Goal: Find contact information: Find contact information

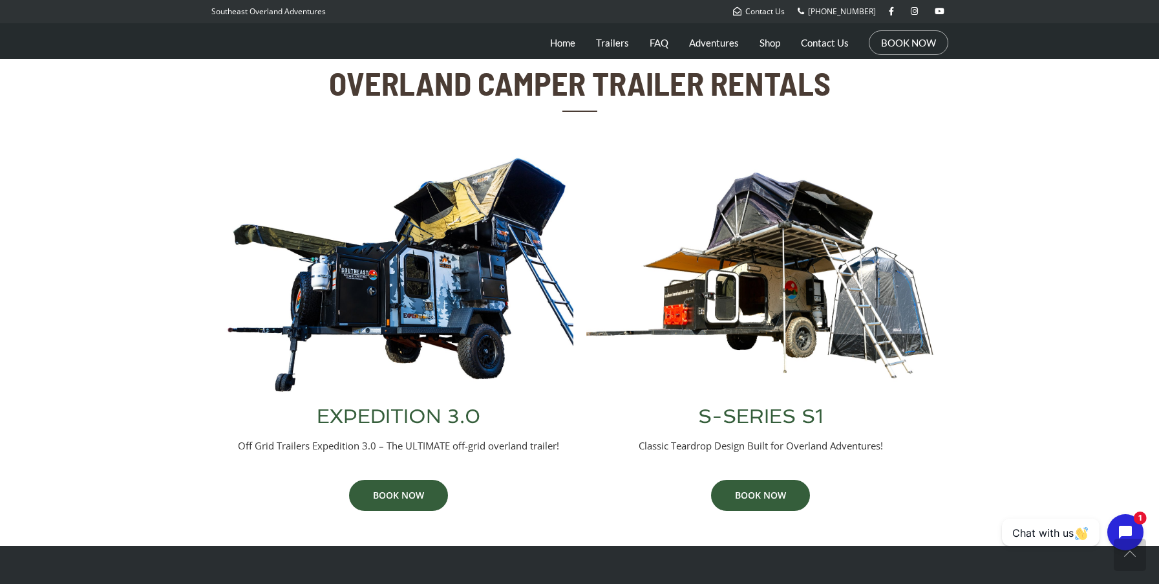
scroll to position [441, 0]
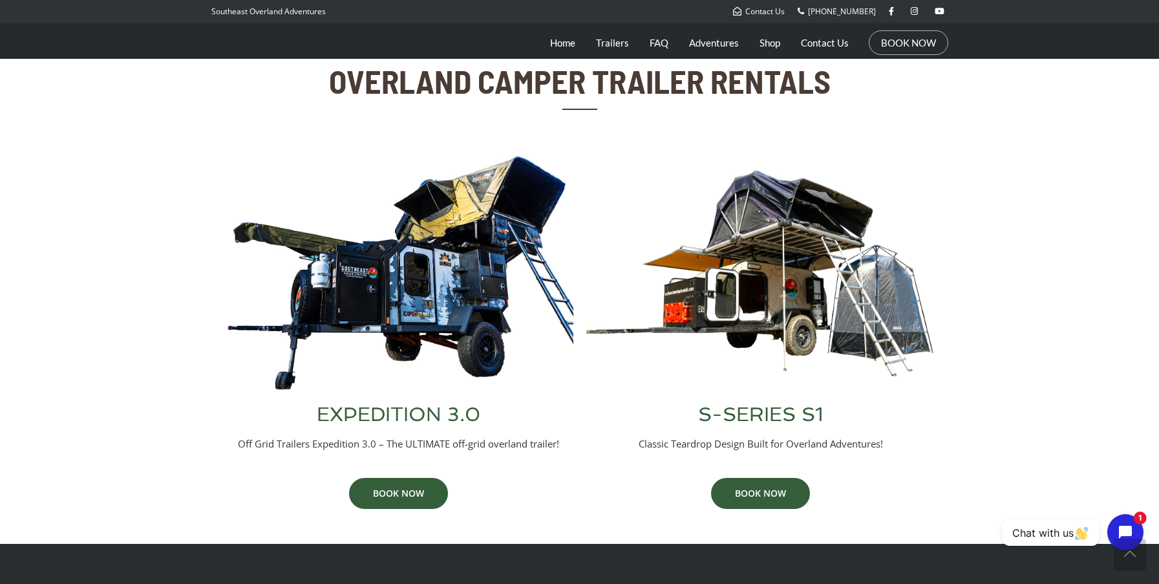
click at [426, 287] on img at bounding box center [398, 272] width 349 height 237
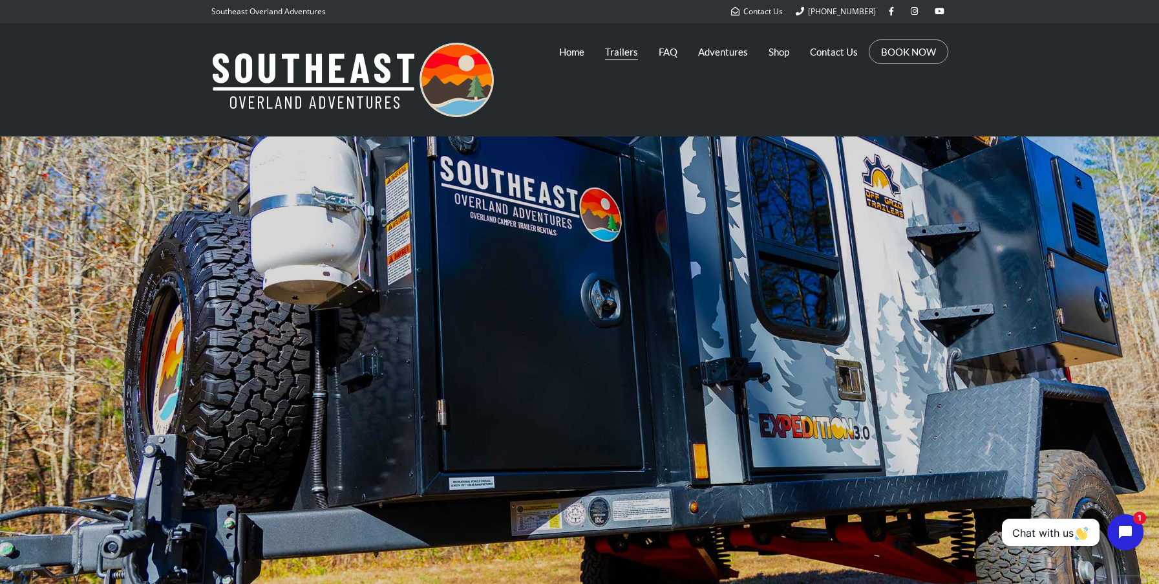
click at [620, 54] on link "Trailers" at bounding box center [621, 52] width 33 height 32
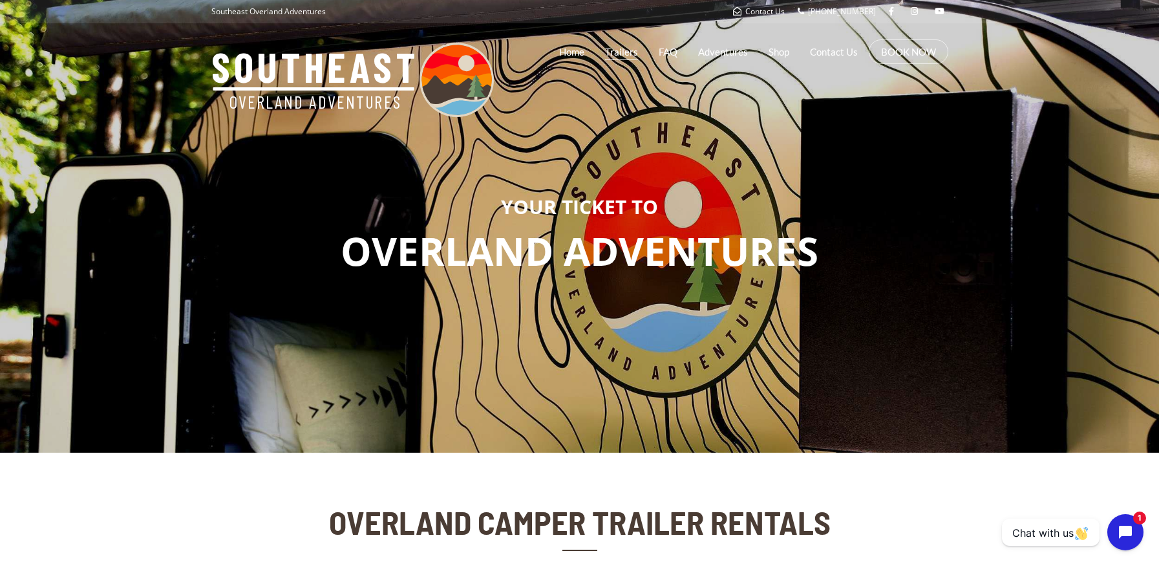
click at [624, 52] on link "Trailers" at bounding box center [621, 52] width 33 height 32
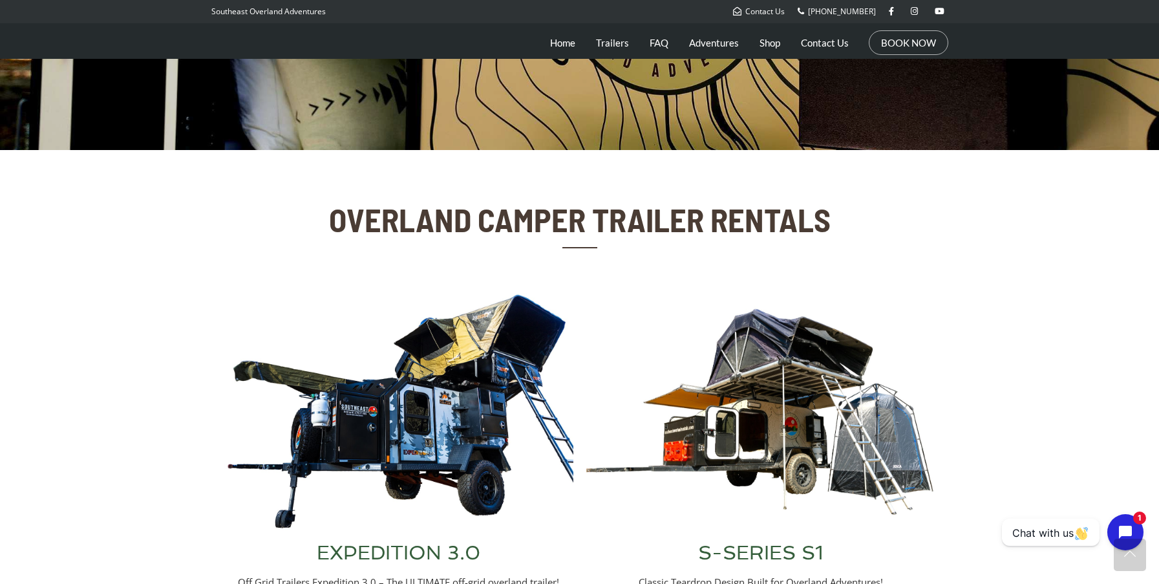
scroll to position [304, 0]
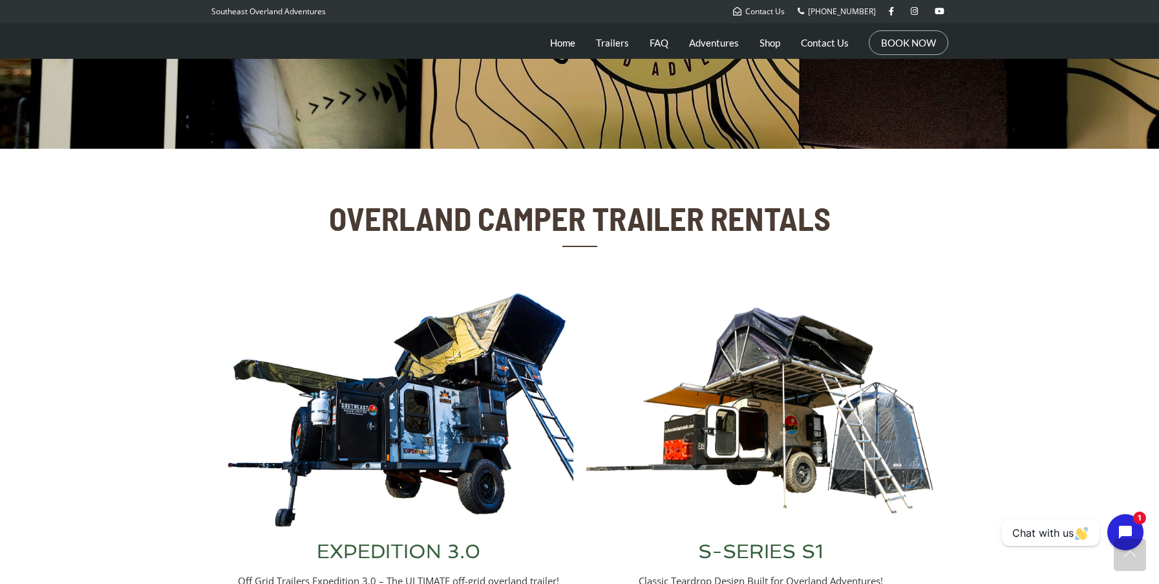
click at [763, 379] on img at bounding box center [760, 410] width 349 height 237
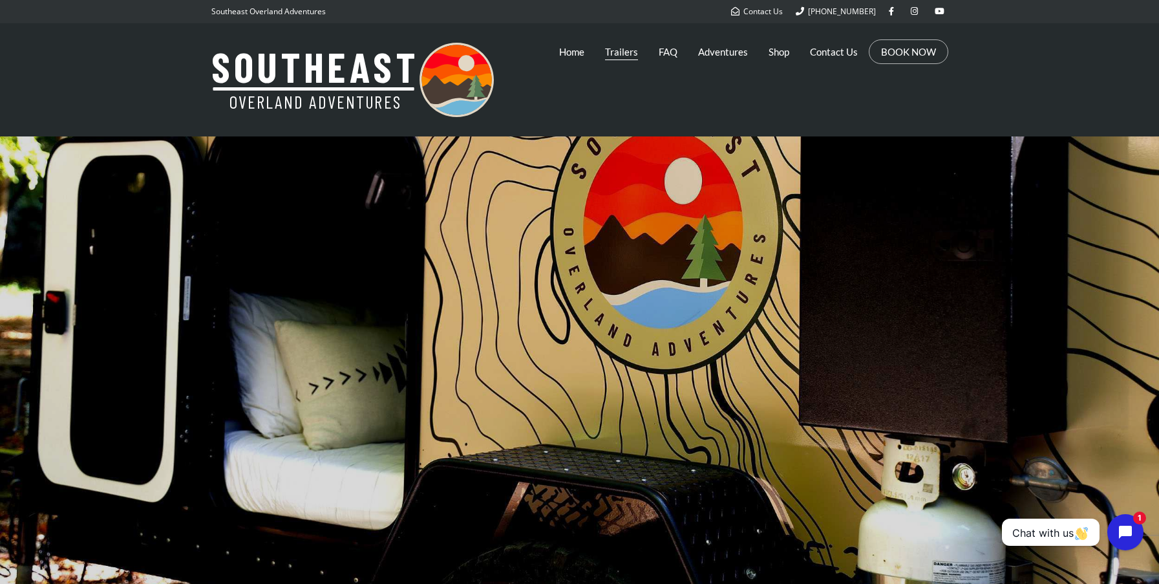
click at [626, 54] on link "Trailers" at bounding box center [621, 52] width 33 height 32
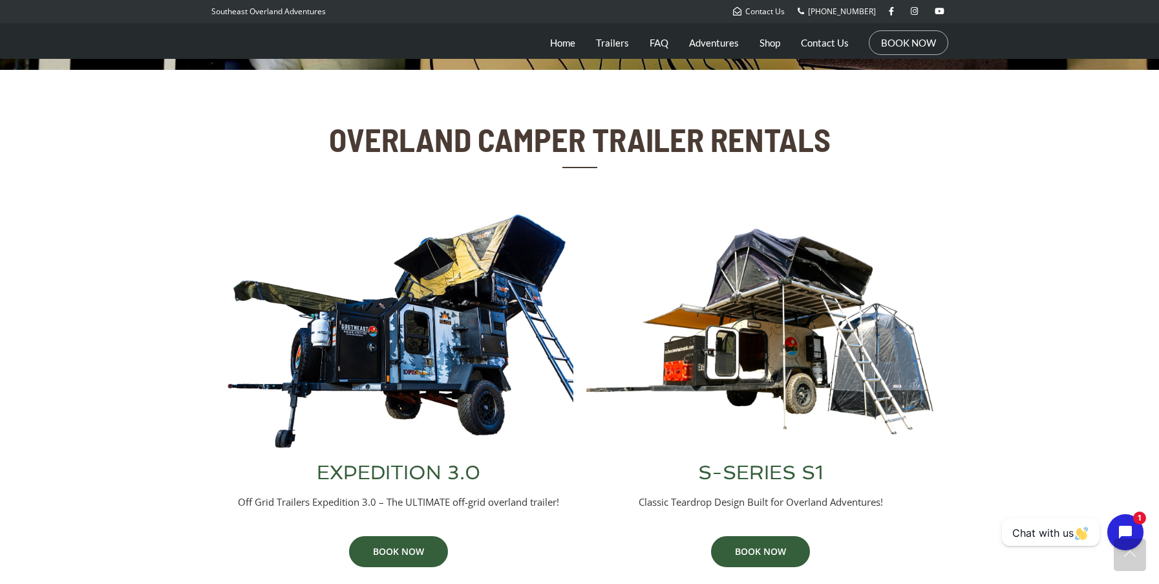
scroll to position [385, 0]
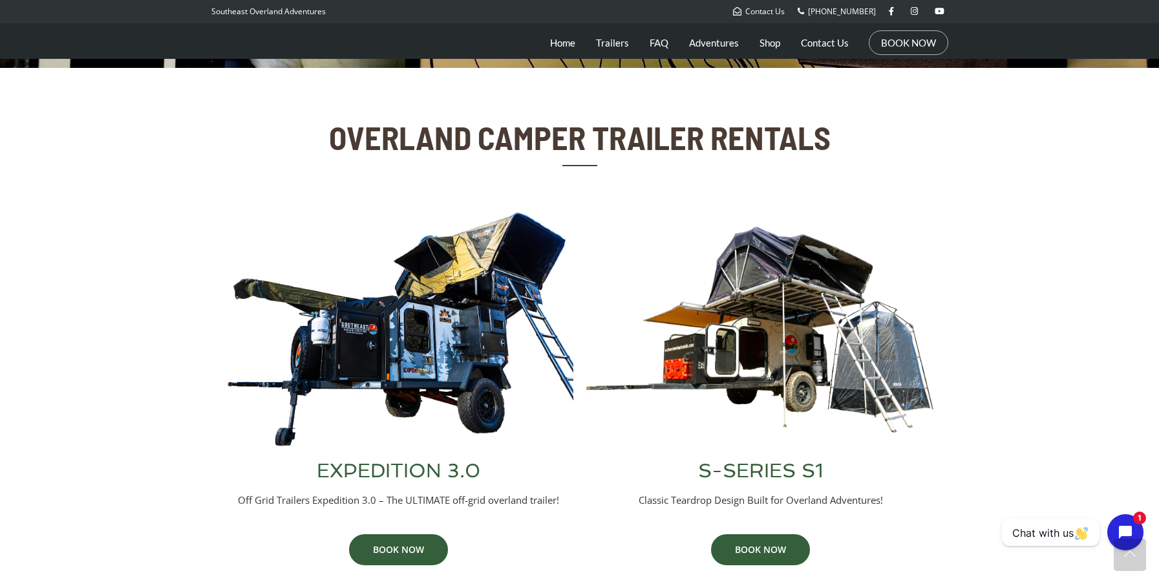
click at [479, 329] on img at bounding box center [398, 329] width 349 height 237
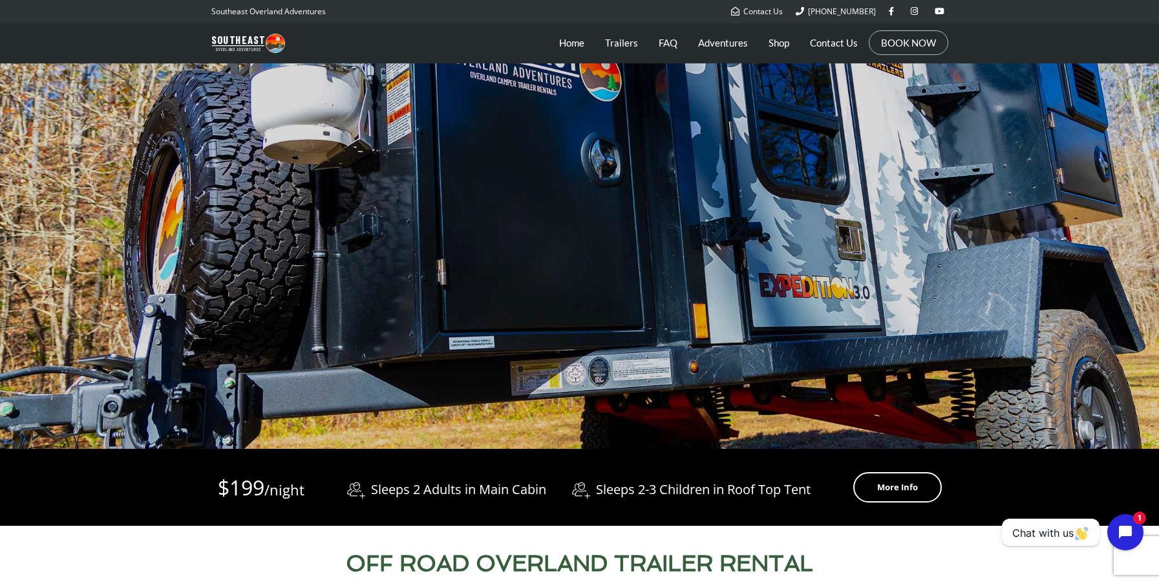
scroll to position [142, 0]
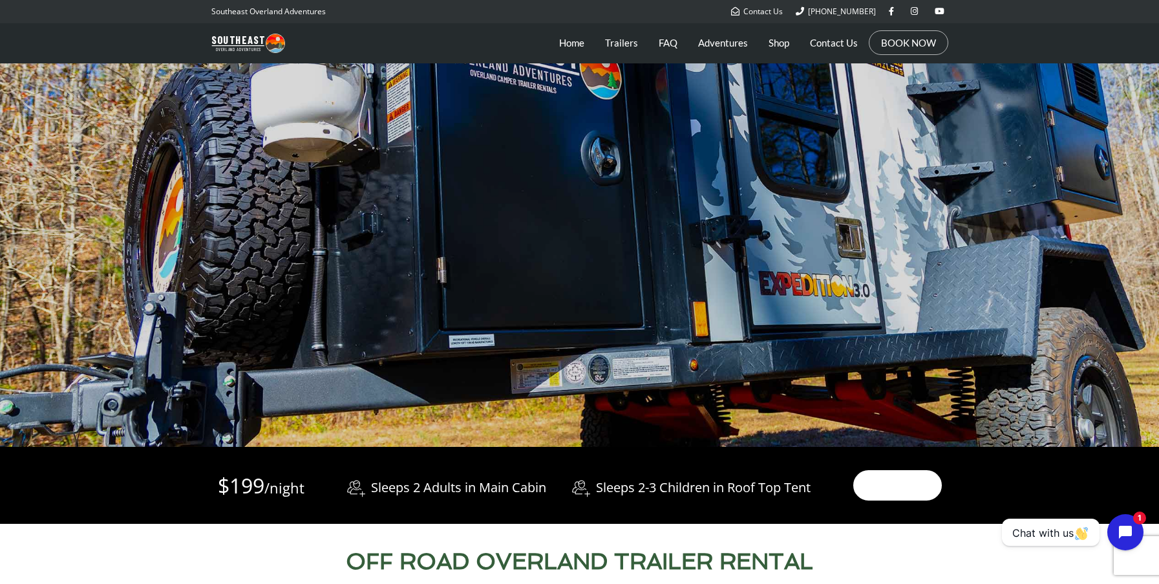
click at [875, 481] on link "More Info" at bounding box center [897, 485] width 89 height 30
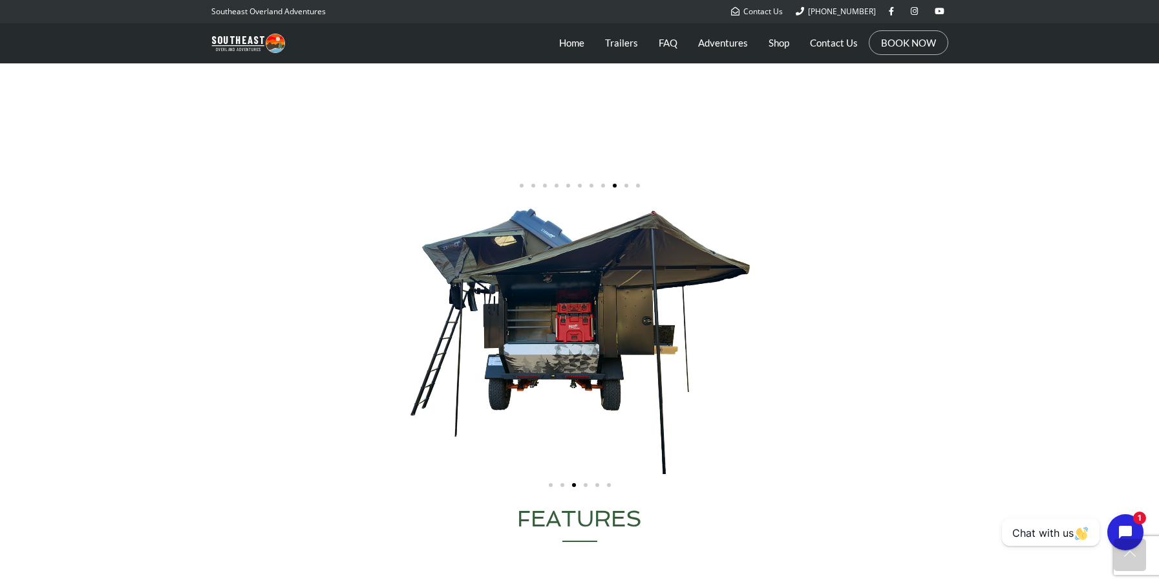
scroll to position [2452, 0]
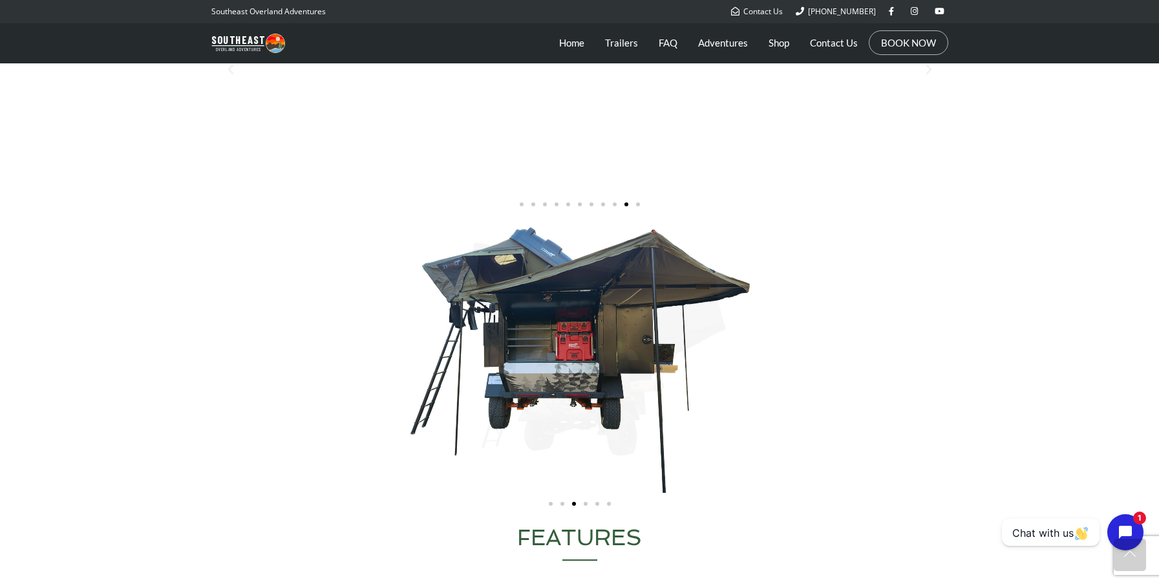
click at [558, 330] on div "Carousel | Horizontal scrolling: Arrow Left & Right" at bounding box center [580, 359] width 724 height 267
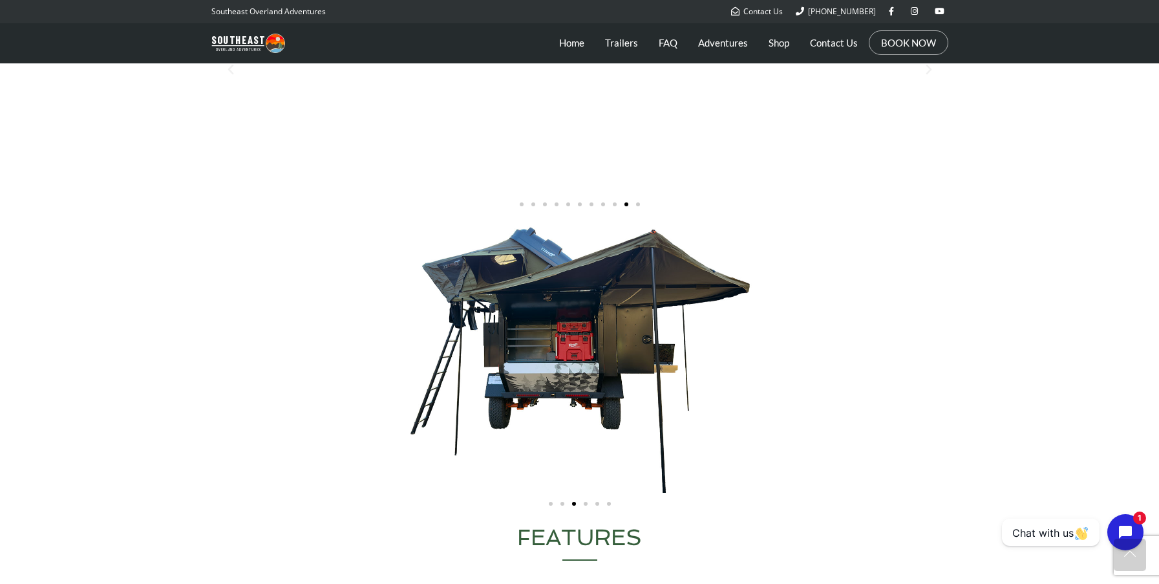
click at [566, 312] on div "Carousel | Horizontal scrolling: Arrow Left & Right" at bounding box center [580, 359] width 724 height 267
click at [639, 206] on span "Go to slide 11" at bounding box center [638, 204] width 4 height 4
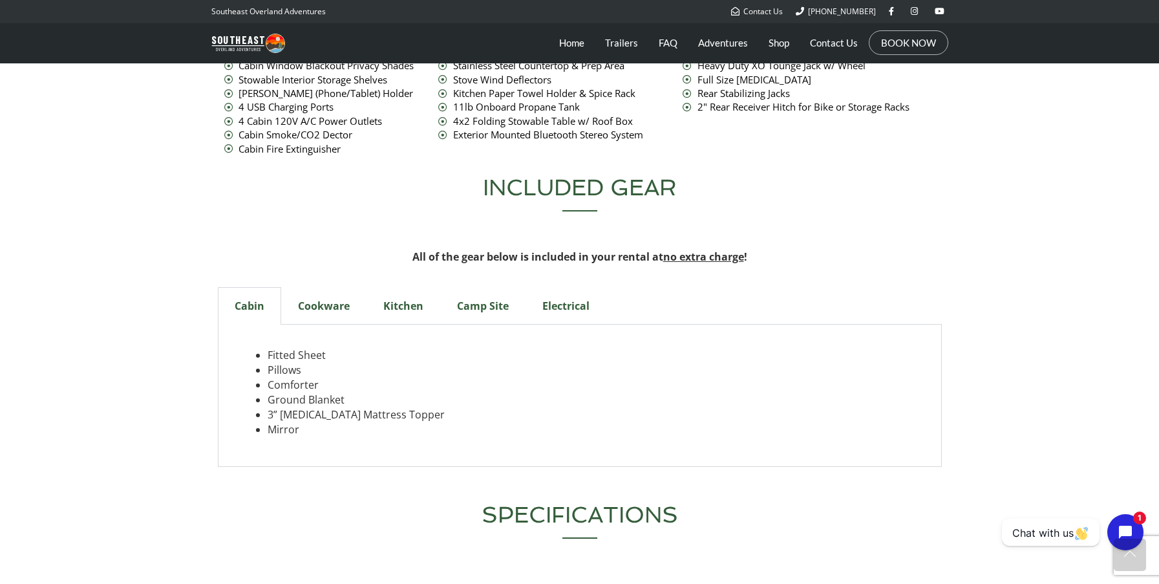
scroll to position [4069, 0]
click at [337, 285] on div "Cookware" at bounding box center [323, 303] width 85 height 37
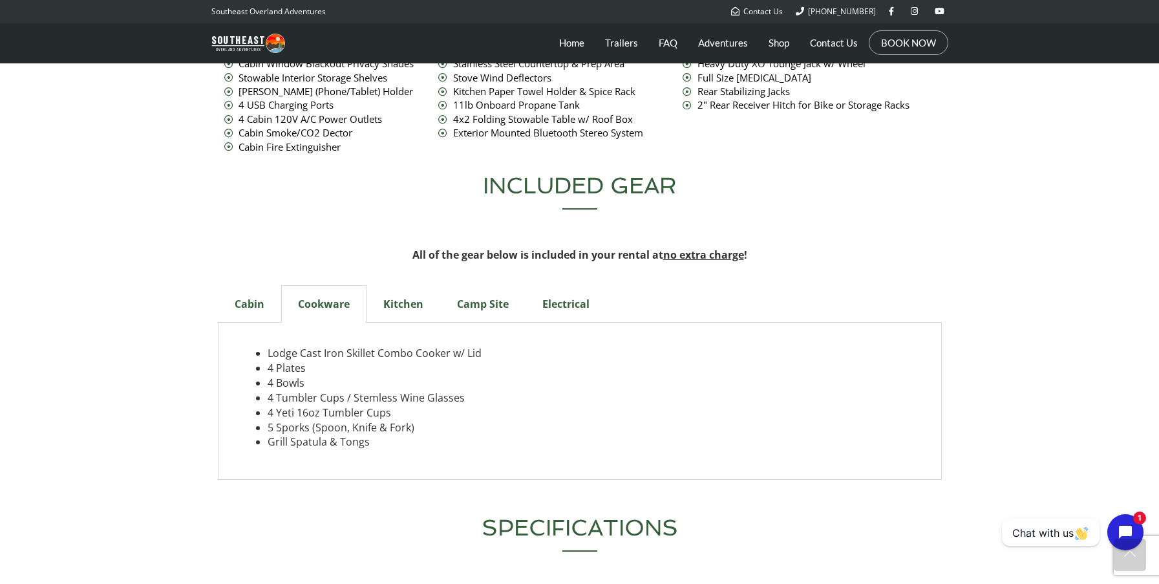
click at [405, 285] on div "Kitchen" at bounding box center [403, 303] width 74 height 37
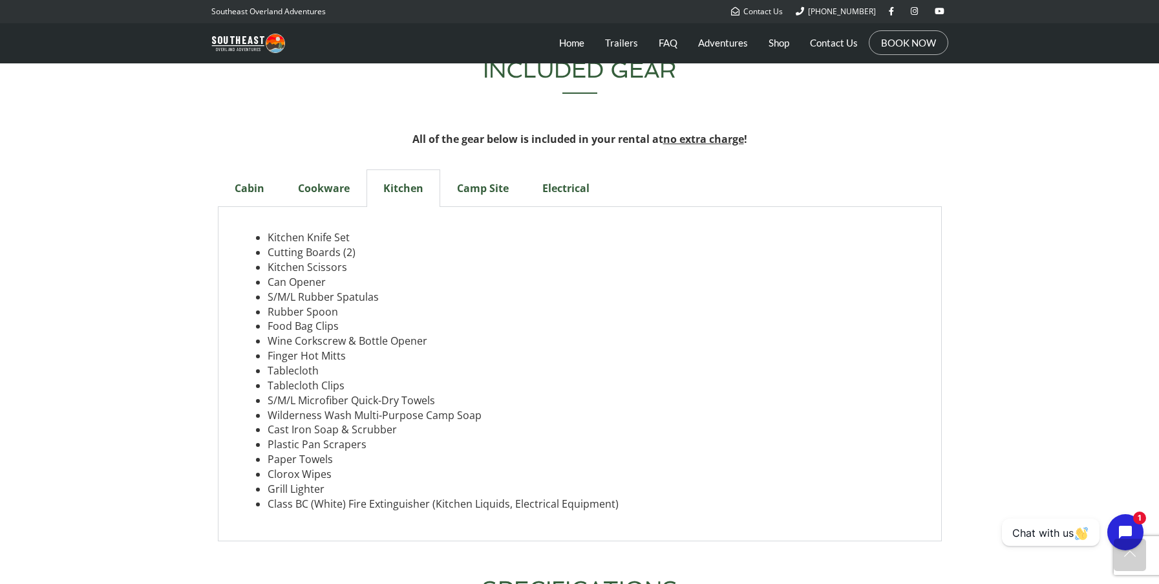
scroll to position [4178, 0]
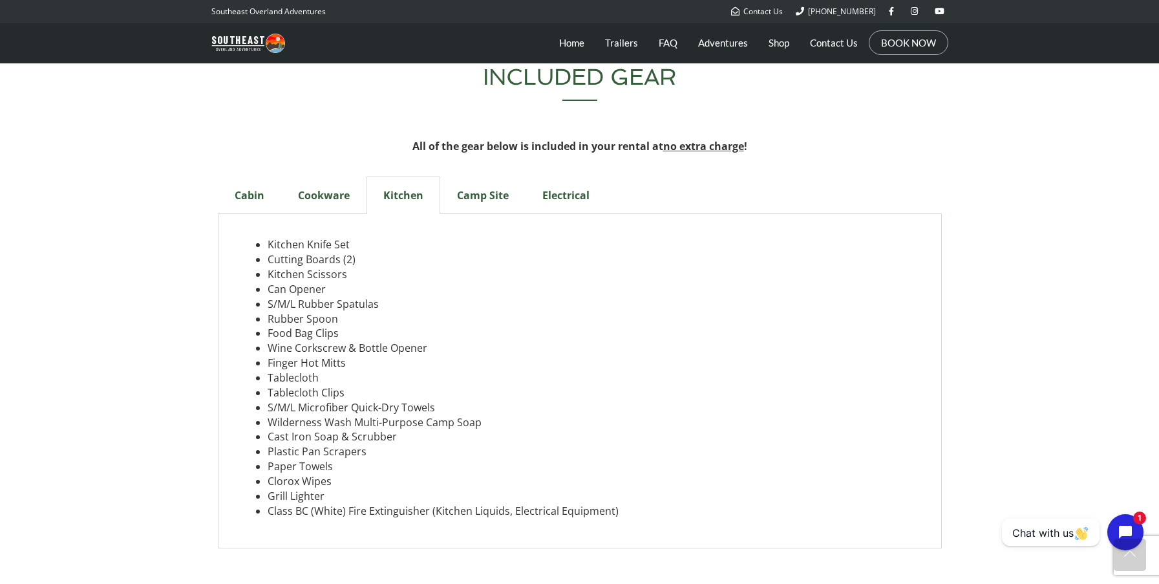
click at [483, 176] on div "Camp Site" at bounding box center [482, 194] width 85 height 37
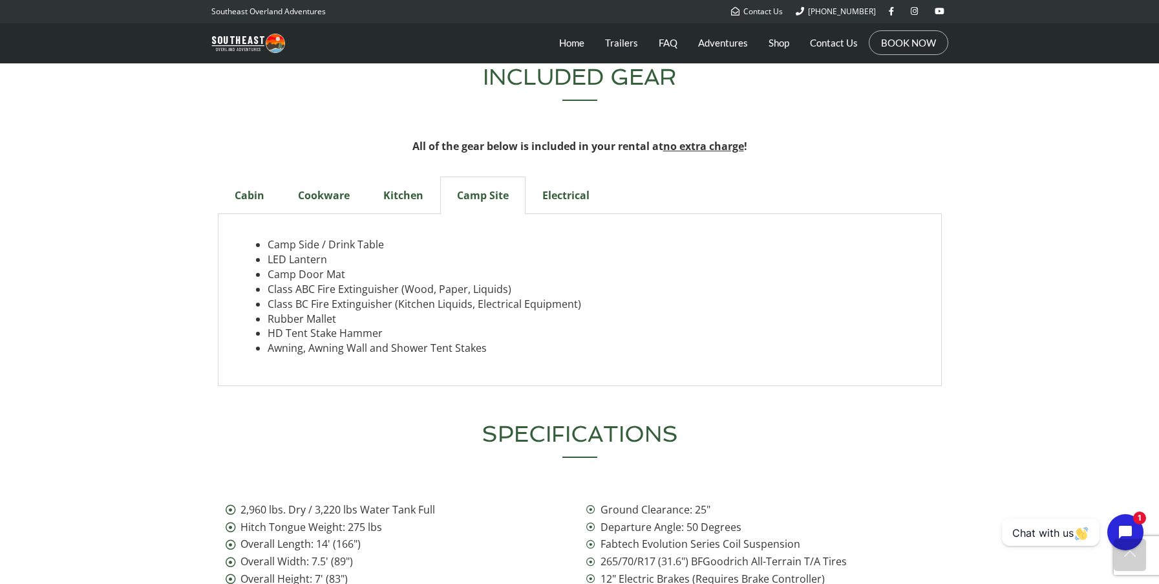
click at [568, 176] on div "Electrical" at bounding box center [566, 194] width 81 height 37
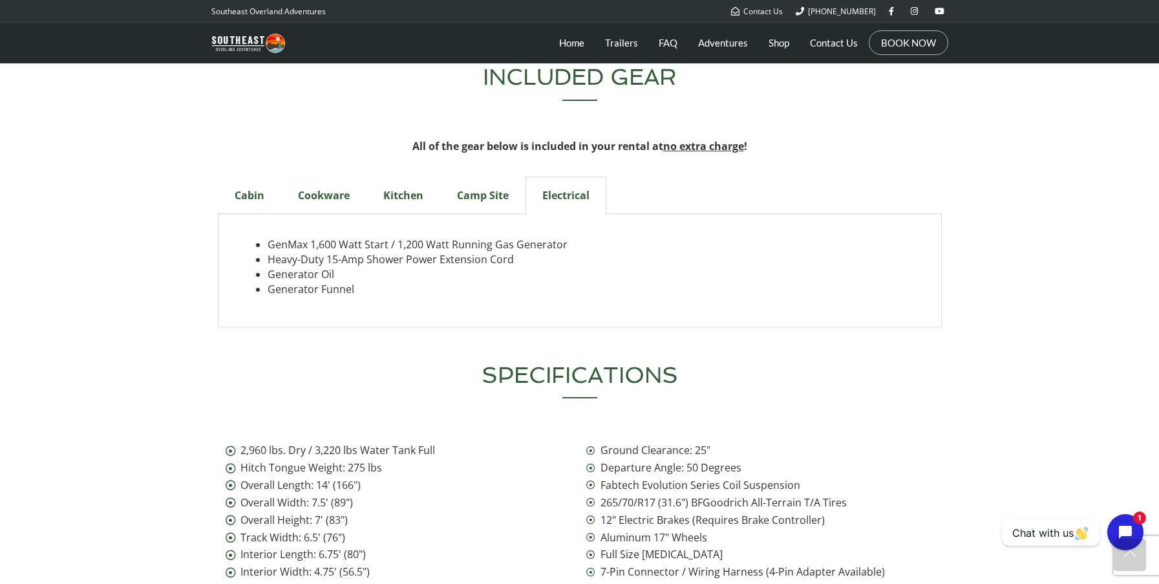
click at [485, 176] on div "Camp Site" at bounding box center [482, 194] width 85 height 37
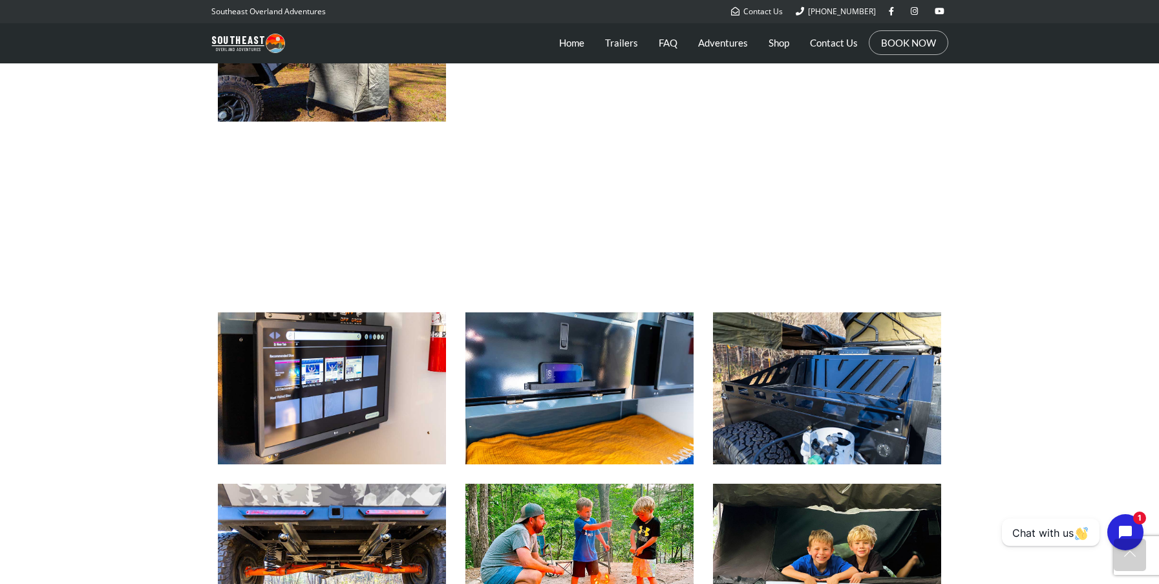
scroll to position [1723, 0]
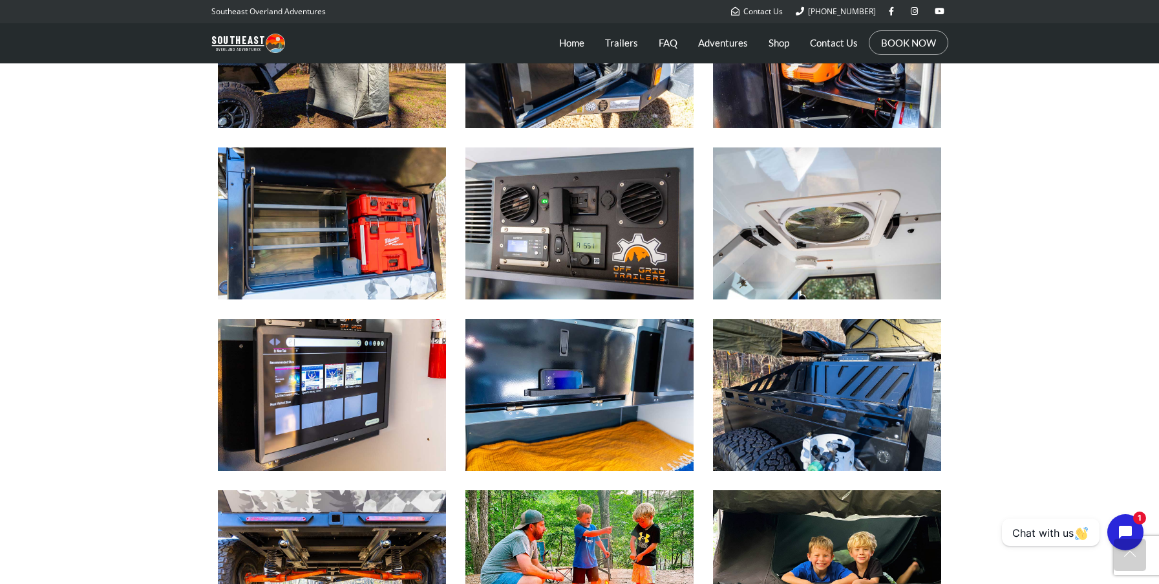
click at [350, 270] on img at bounding box center [332, 223] width 228 height 152
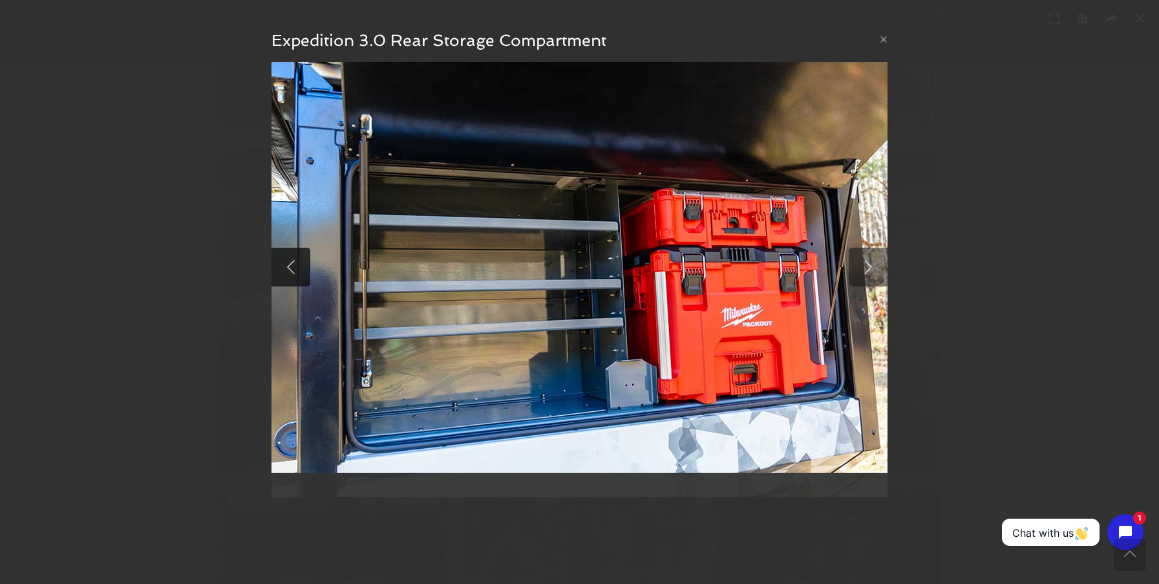
click at [292, 270] on link at bounding box center [290, 267] width 39 height 39
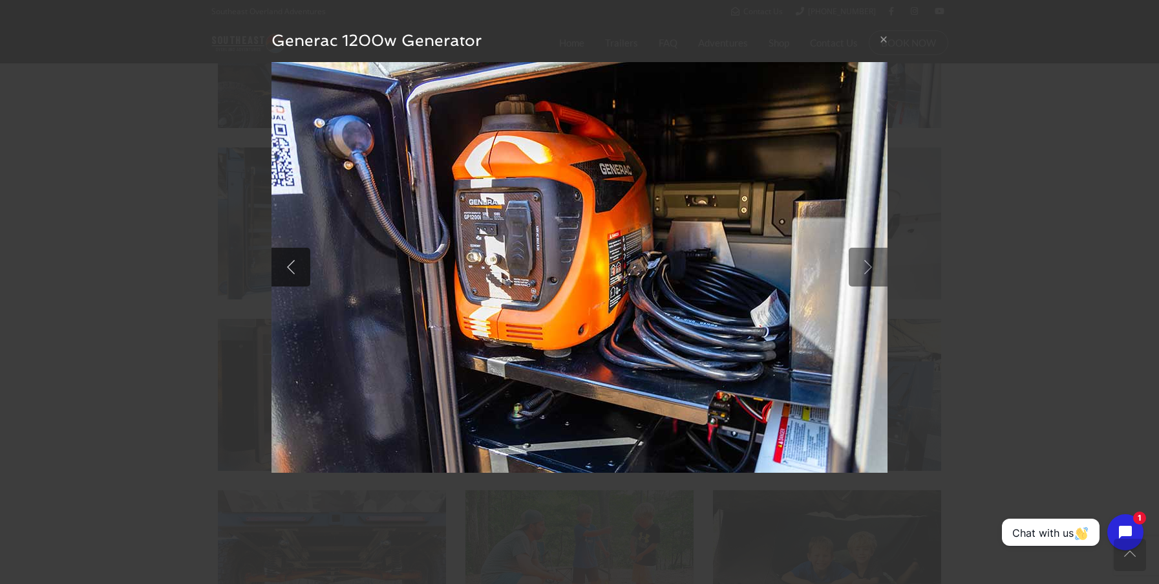
click at [292, 270] on link at bounding box center [290, 267] width 39 height 39
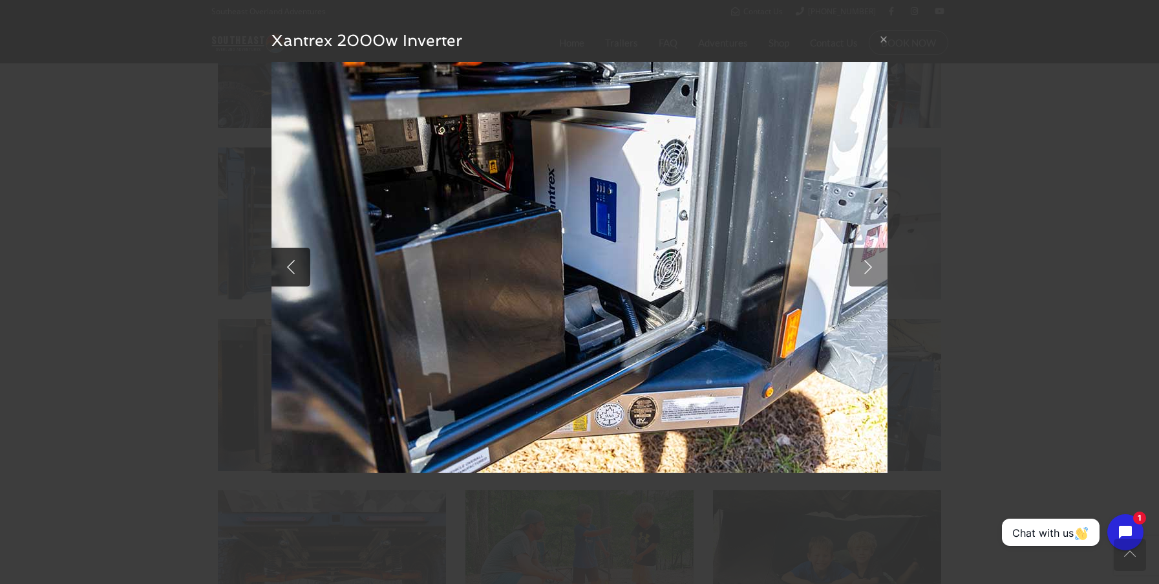
click at [292, 270] on link at bounding box center [290, 267] width 39 height 39
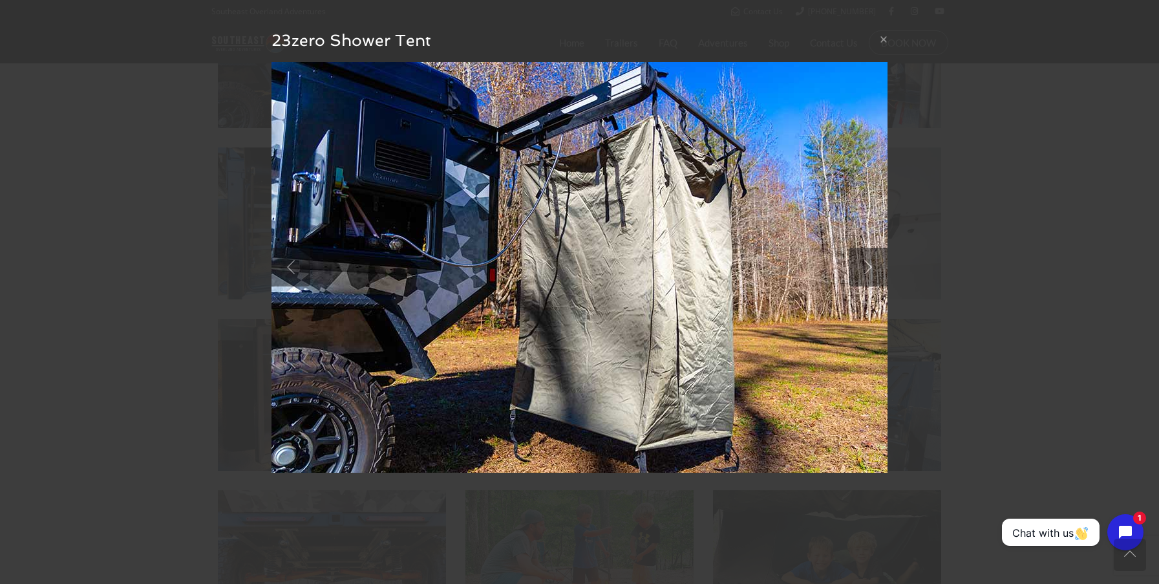
click at [577, 306] on img at bounding box center [579, 267] width 616 height 410
click at [288, 268] on link at bounding box center [290, 267] width 39 height 39
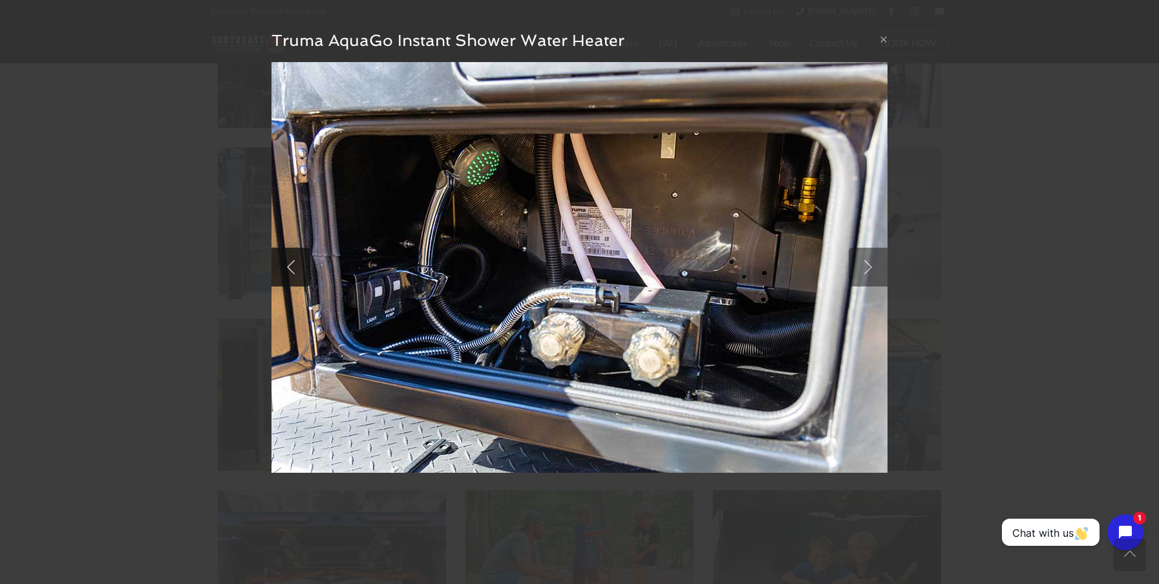
click at [288, 268] on link at bounding box center [290, 267] width 39 height 39
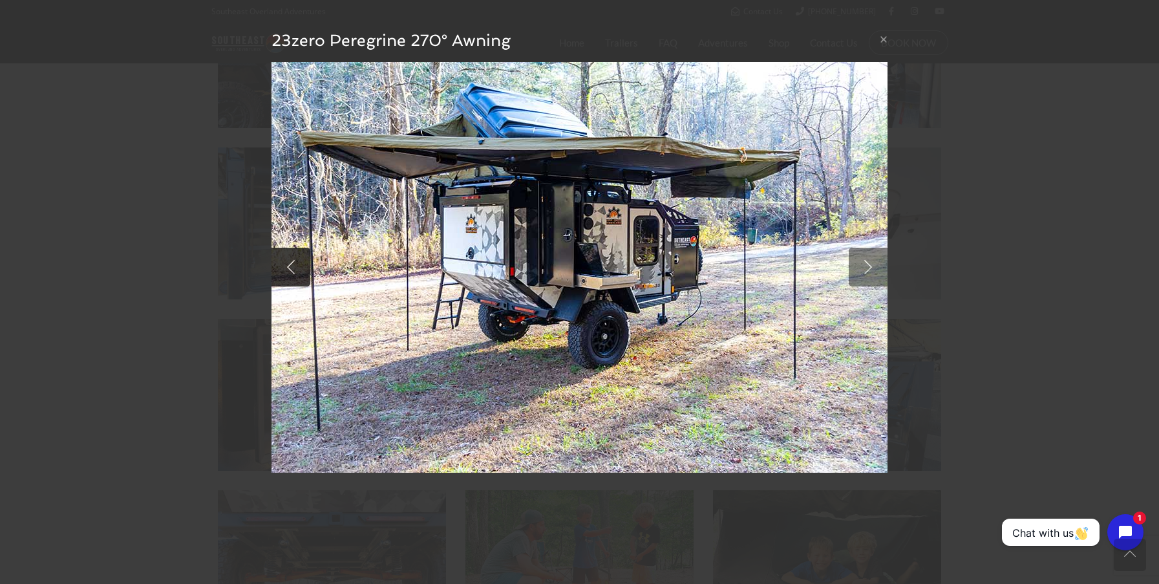
click at [288, 268] on link at bounding box center [290, 267] width 39 height 39
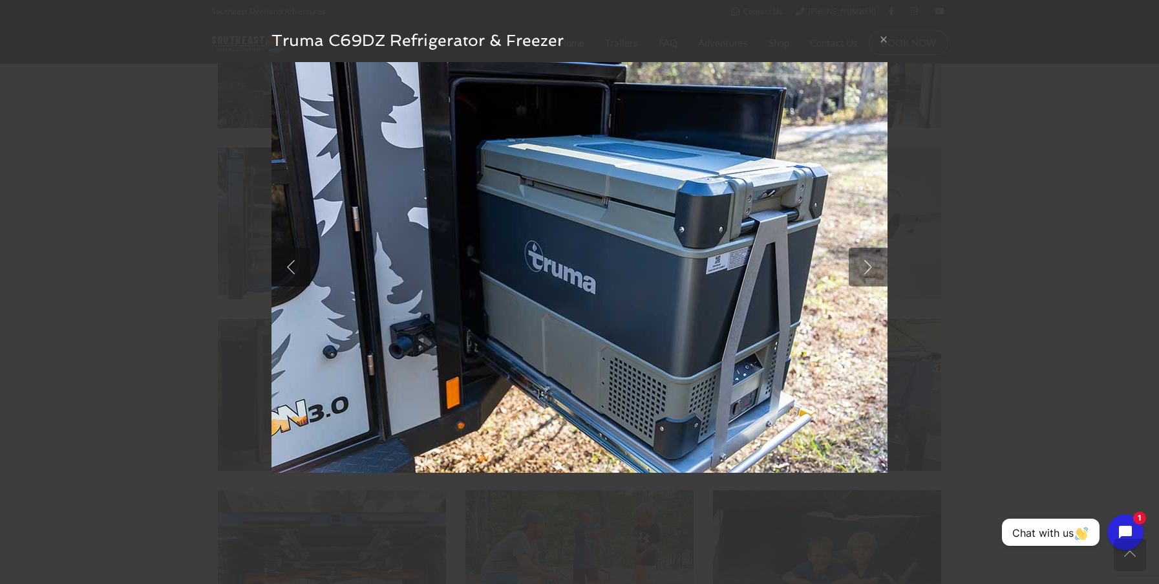
click at [288, 268] on link at bounding box center [290, 267] width 39 height 39
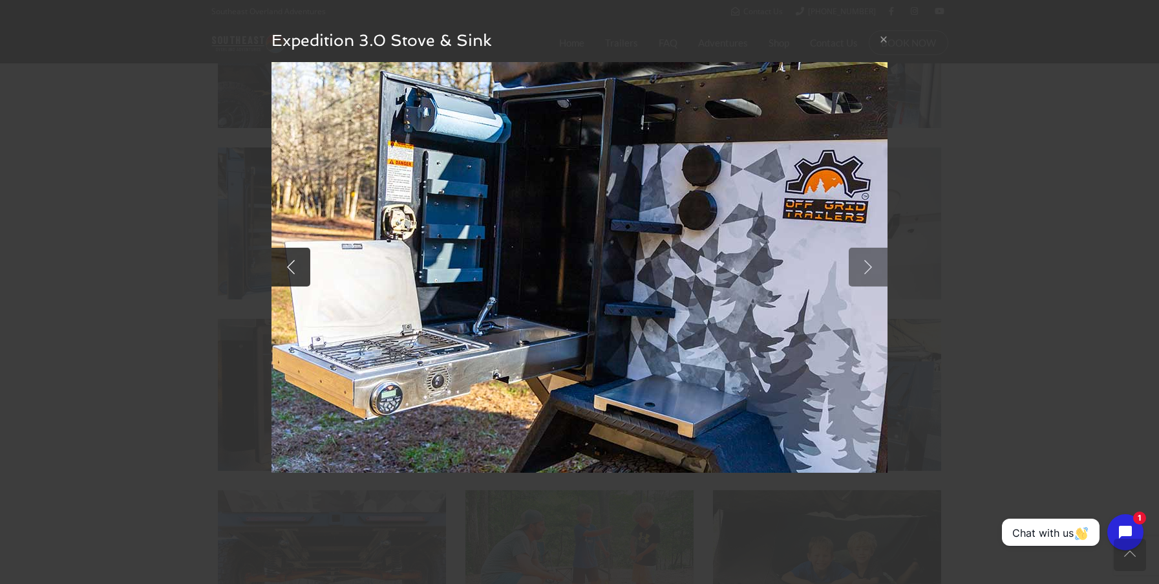
click at [299, 273] on link at bounding box center [290, 267] width 39 height 39
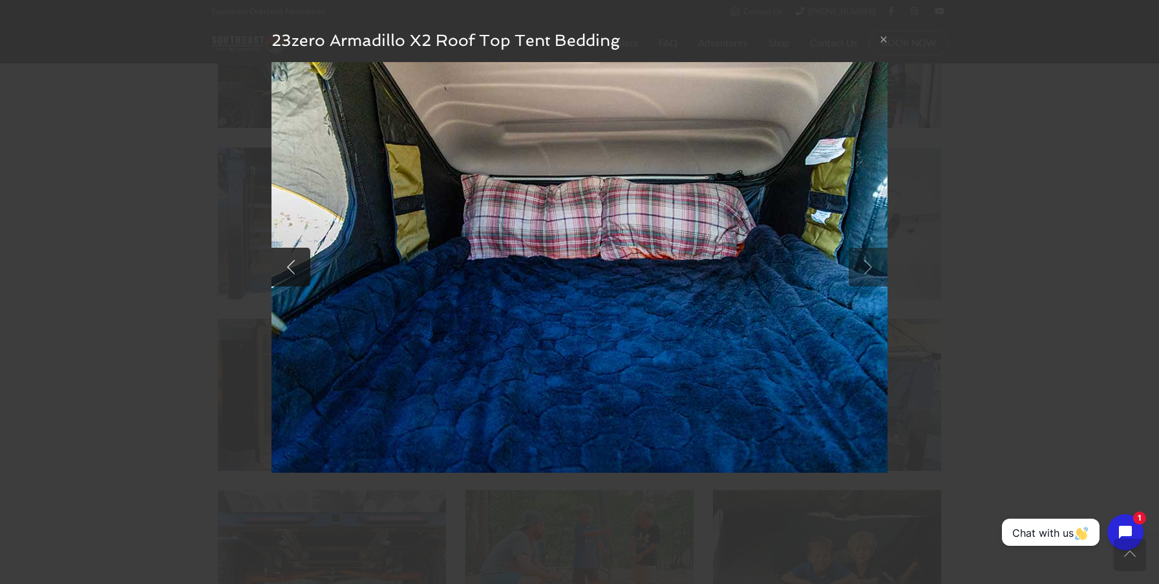
click at [299, 273] on link at bounding box center [290, 267] width 39 height 39
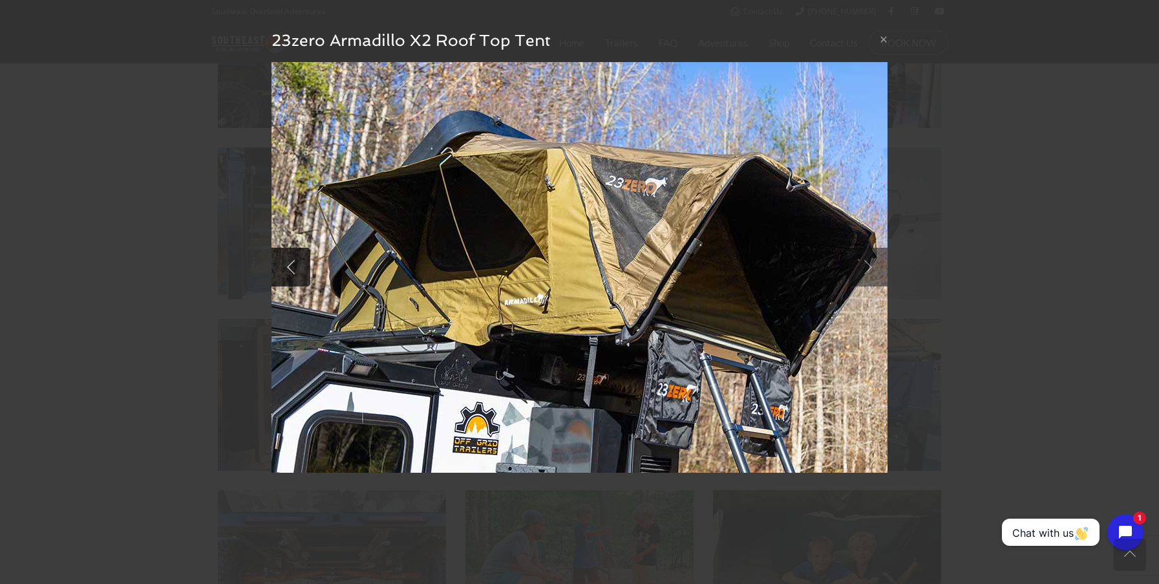
click at [299, 273] on link at bounding box center [290, 267] width 39 height 39
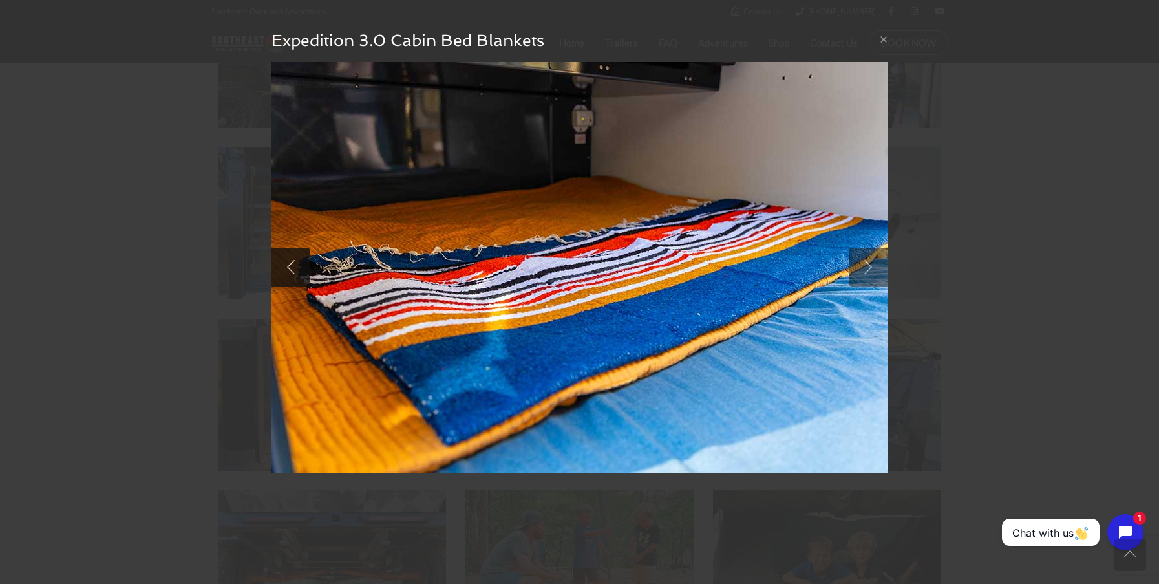
click at [299, 273] on link at bounding box center [290, 267] width 39 height 39
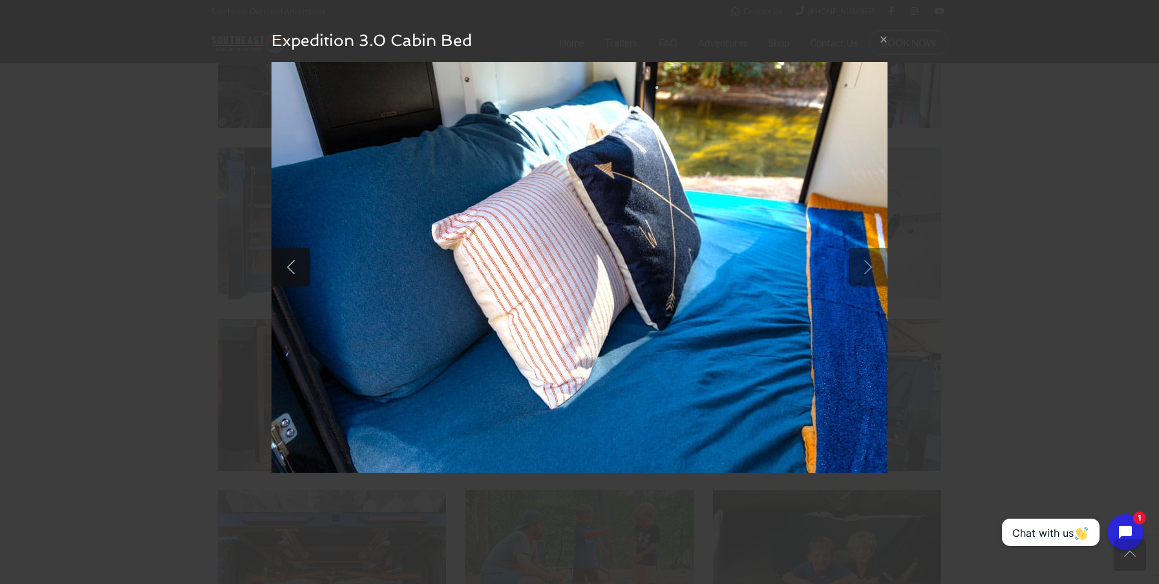
click at [299, 273] on link at bounding box center [290, 267] width 39 height 39
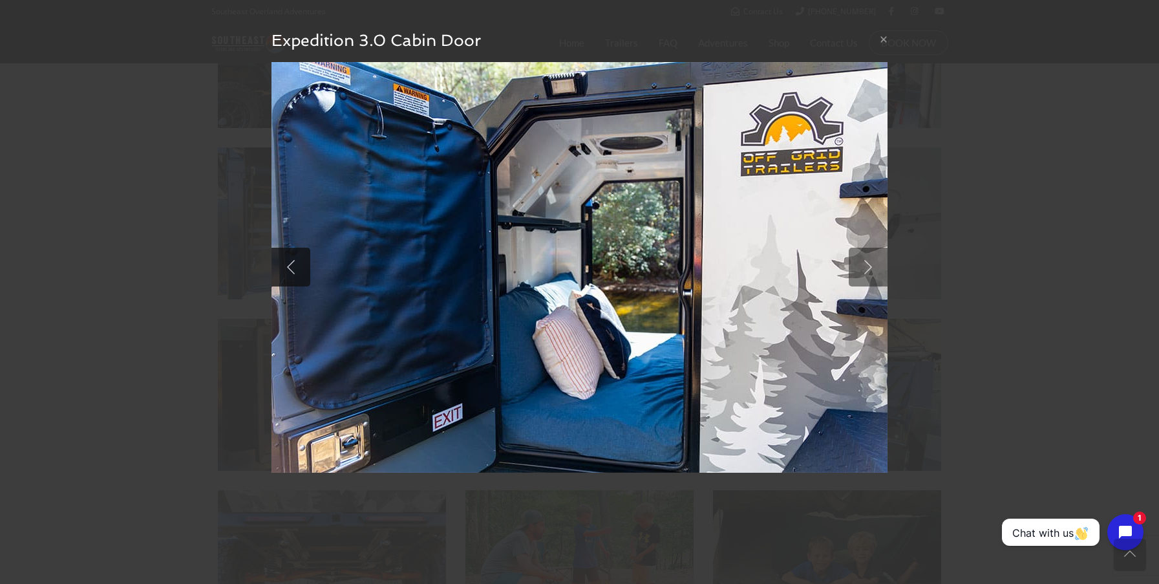
click at [299, 273] on link at bounding box center [290, 267] width 39 height 39
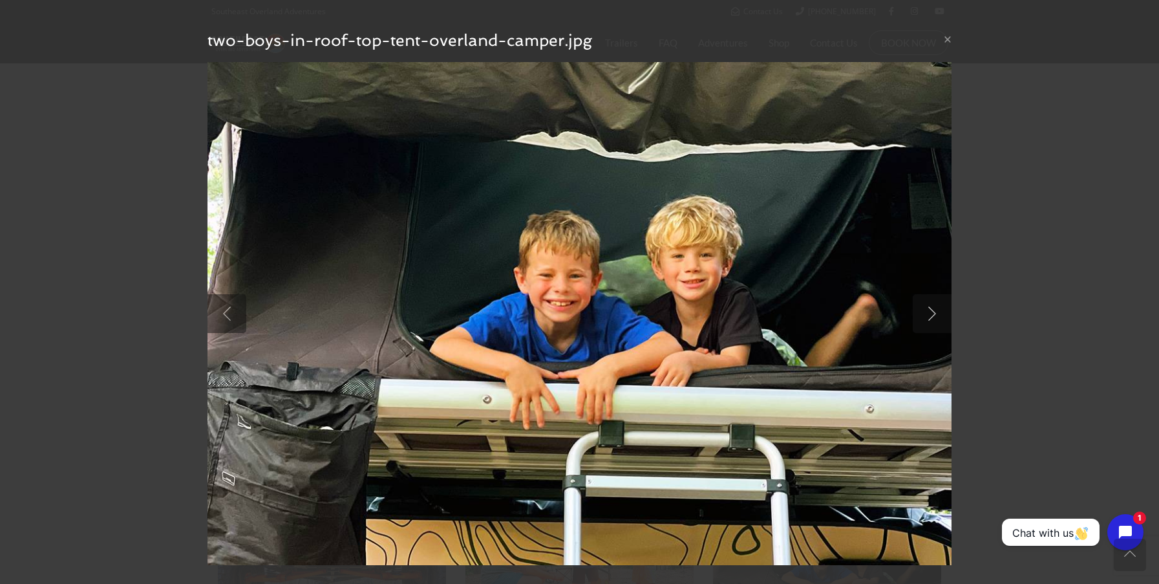
click at [931, 319] on link at bounding box center [932, 313] width 39 height 39
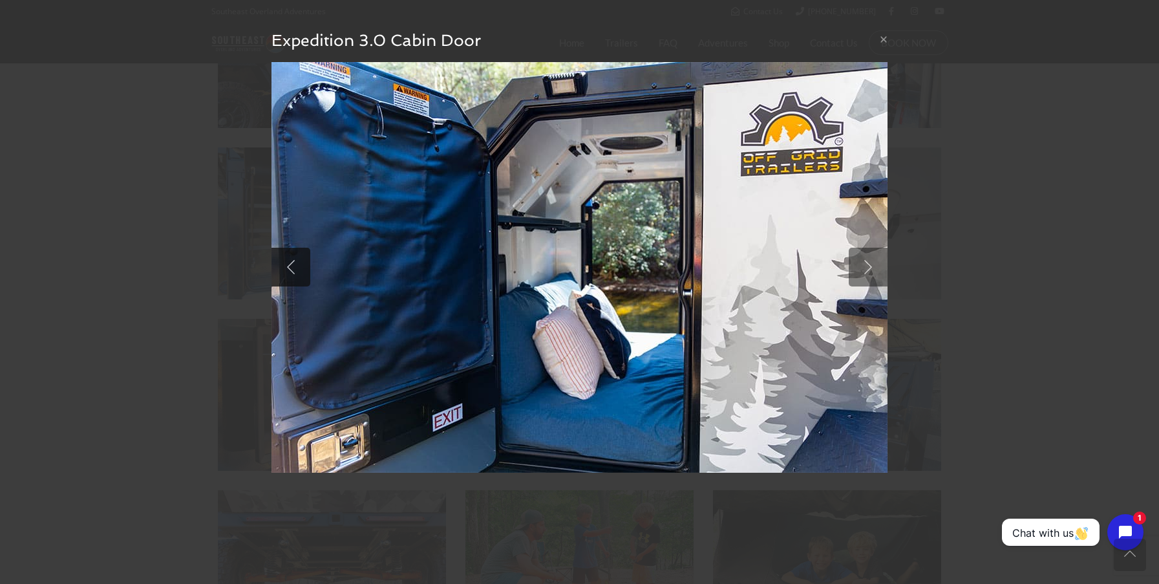
click at [293, 269] on link at bounding box center [290, 267] width 39 height 39
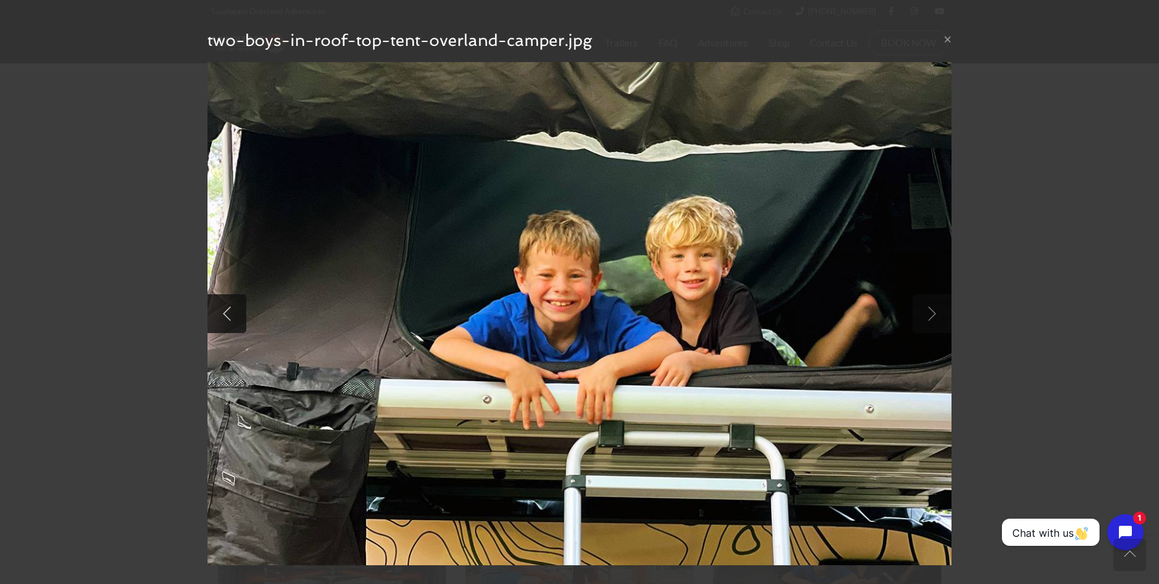
click at [228, 312] on link at bounding box center [226, 313] width 39 height 39
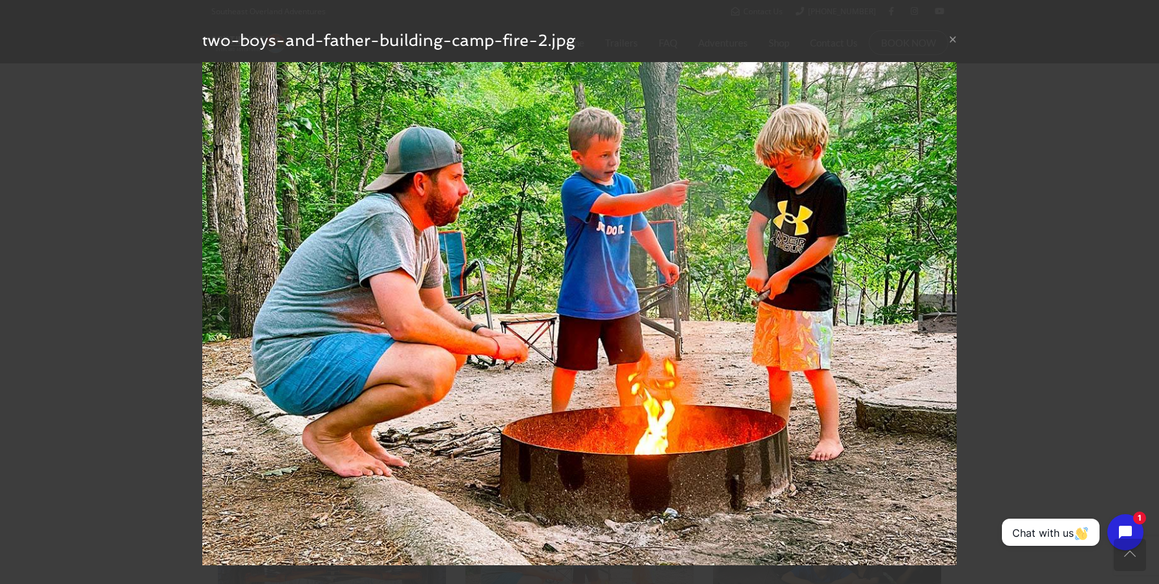
click at [228, 312] on link at bounding box center [221, 313] width 39 height 39
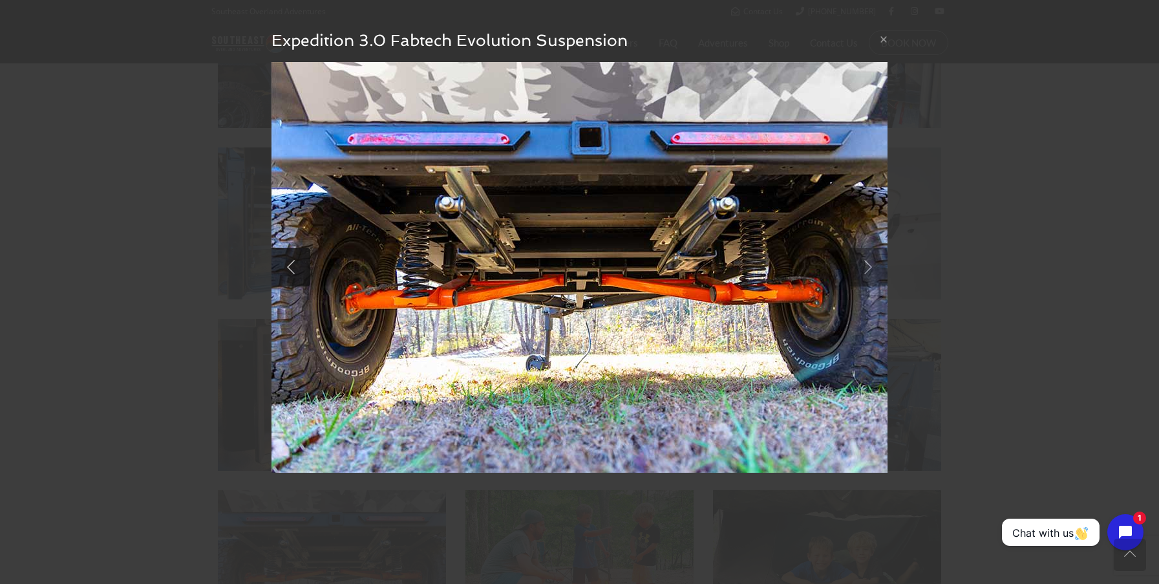
click at [297, 265] on link at bounding box center [290, 267] width 39 height 39
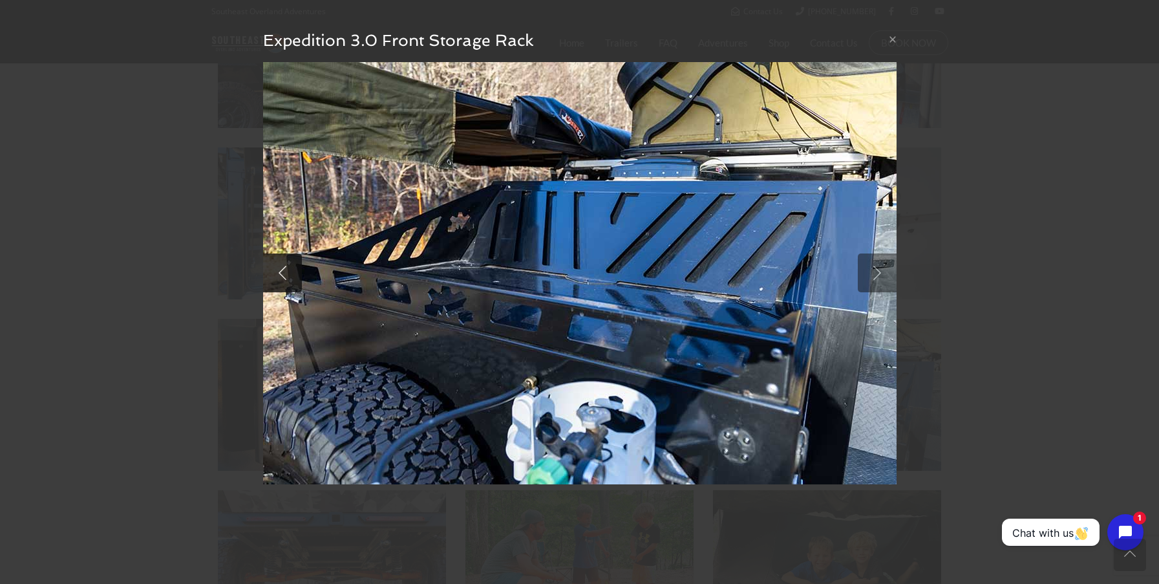
click at [282, 271] on link at bounding box center [282, 272] width 39 height 39
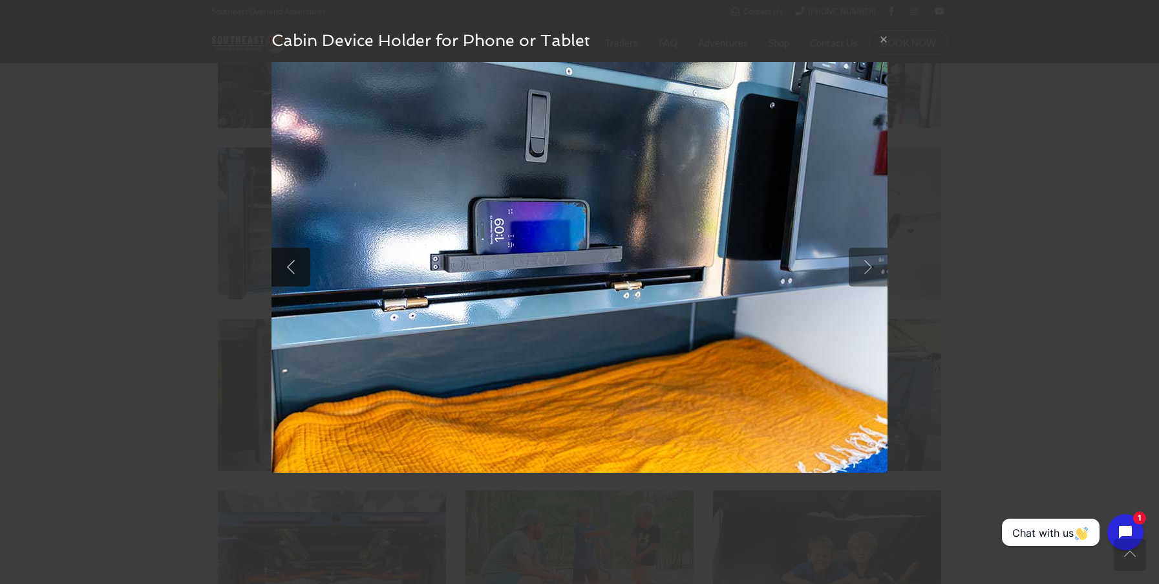
click at [293, 269] on link at bounding box center [290, 267] width 39 height 39
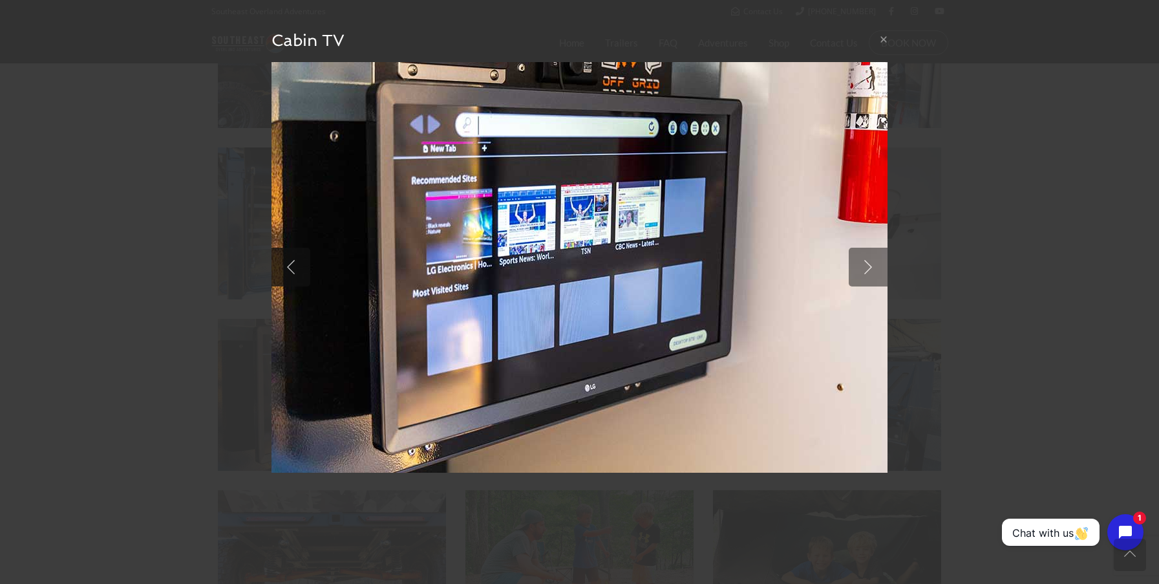
click at [293, 269] on link at bounding box center [290, 267] width 39 height 39
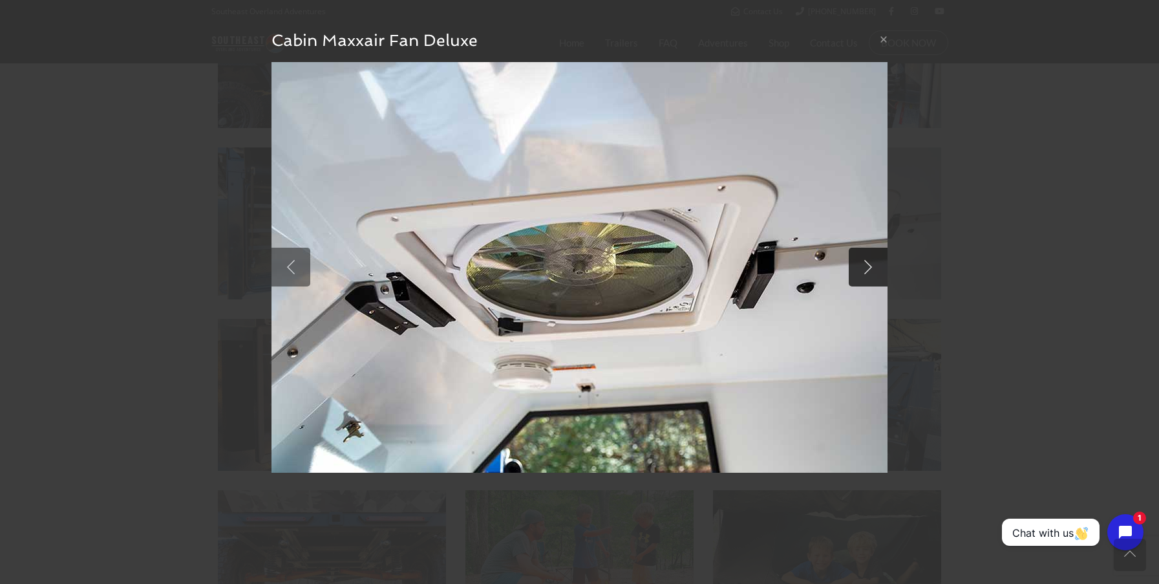
click at [868, 269] on link at bounding box center [868, 267] width 39 height 39
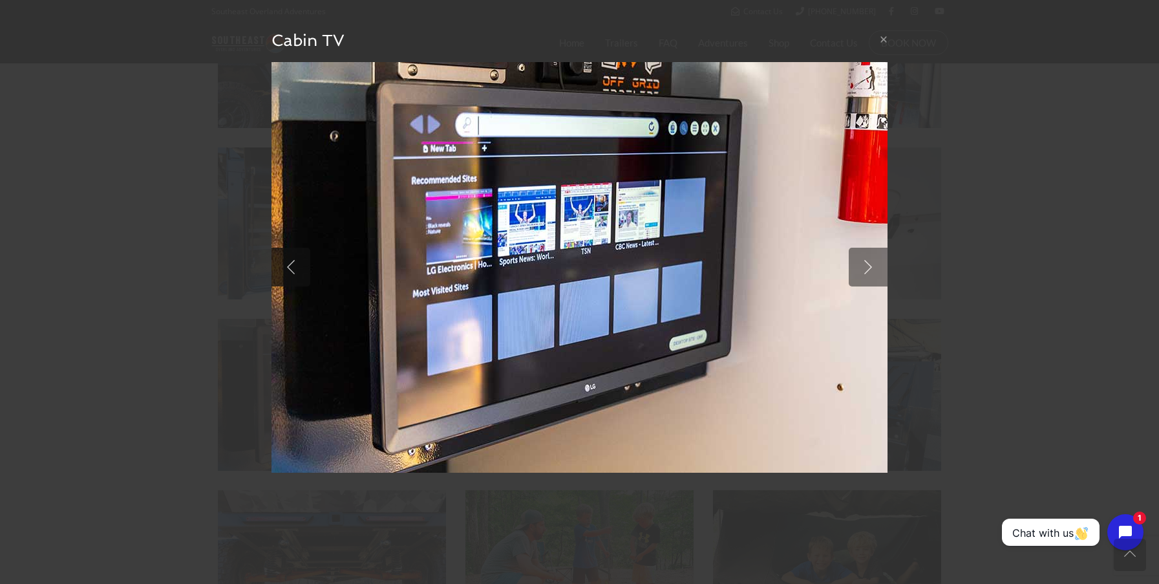
click at [293, 266] on link at bounding box center [290, 267] width 39 height 39
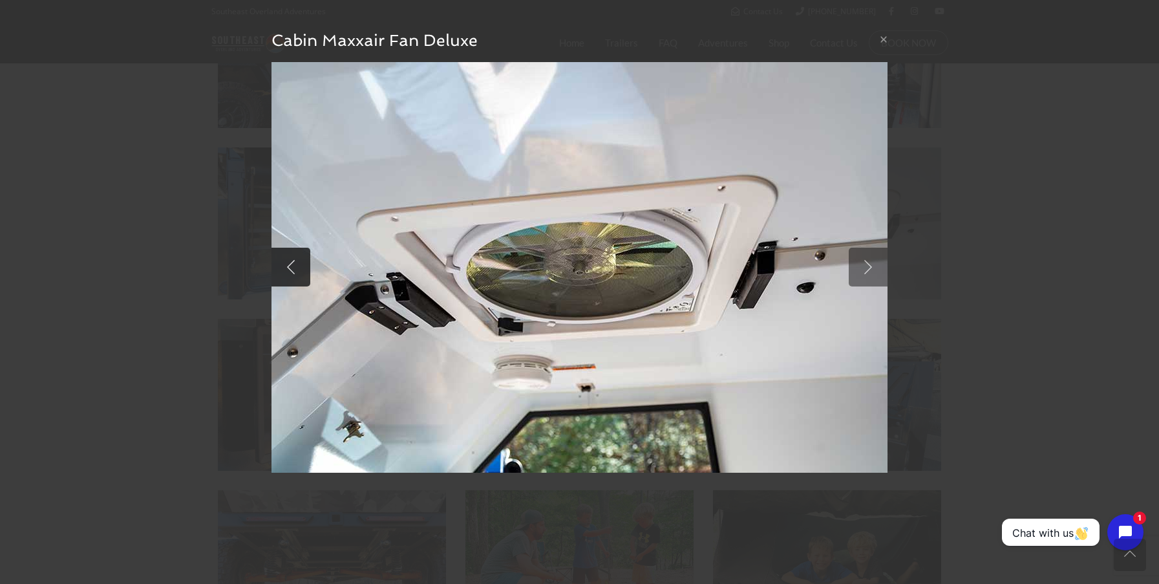
click at [293, 266] on link at bounding box center [290, 267] width 39 height 39
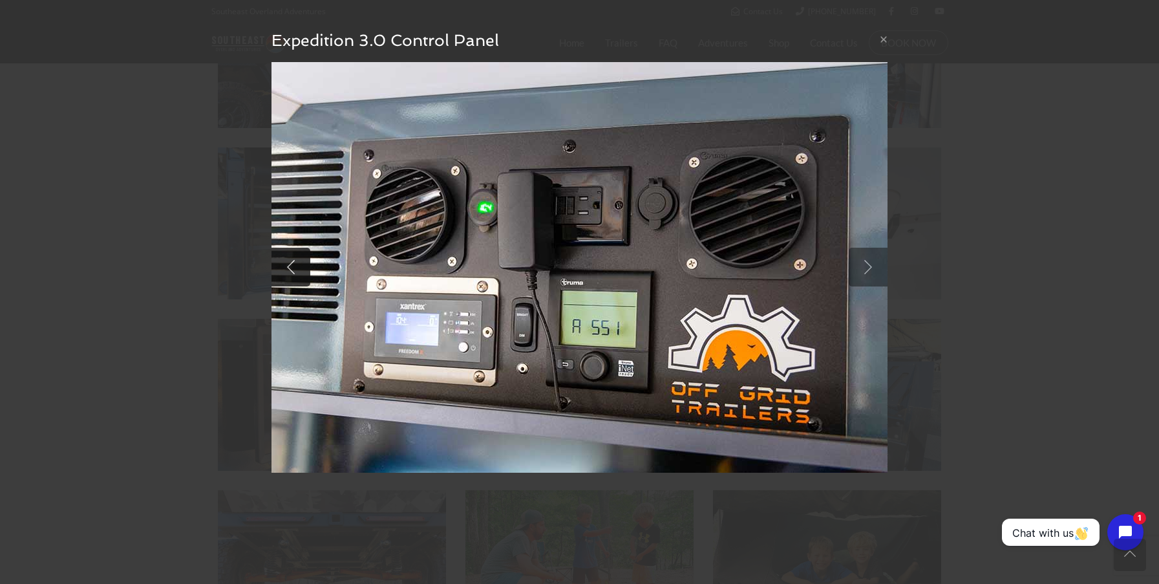
click at [293, 266] on link at bounding box center [290, 267] width 39 height 39
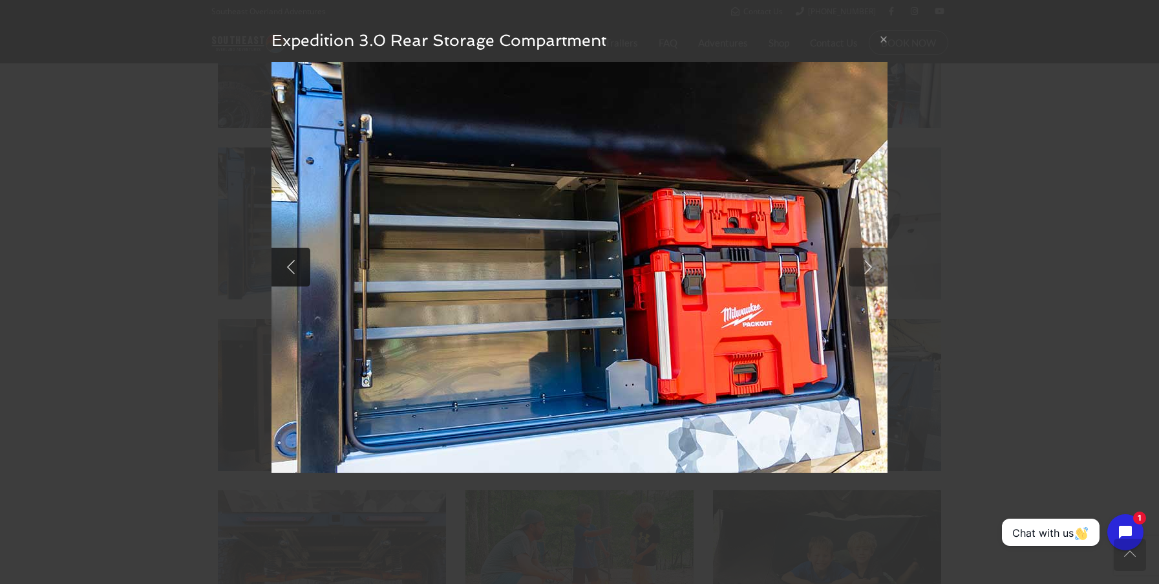
click at [293, 266] on link at bounding box center [290, 267] width 39 height 39
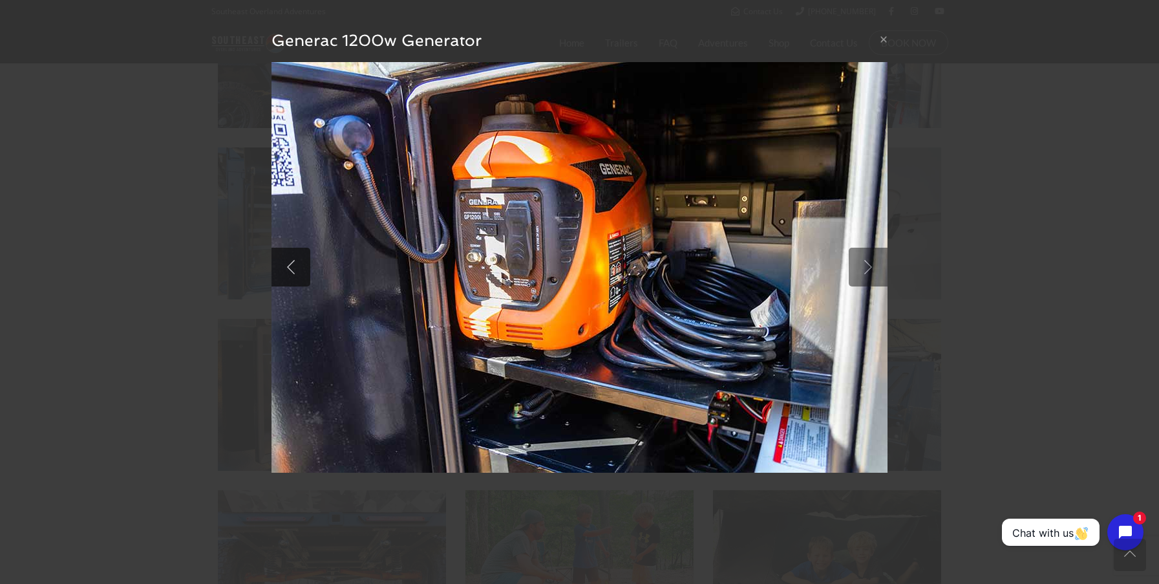
click at [293, 266] on link at bounding box center [290, 267] width 39 height 39
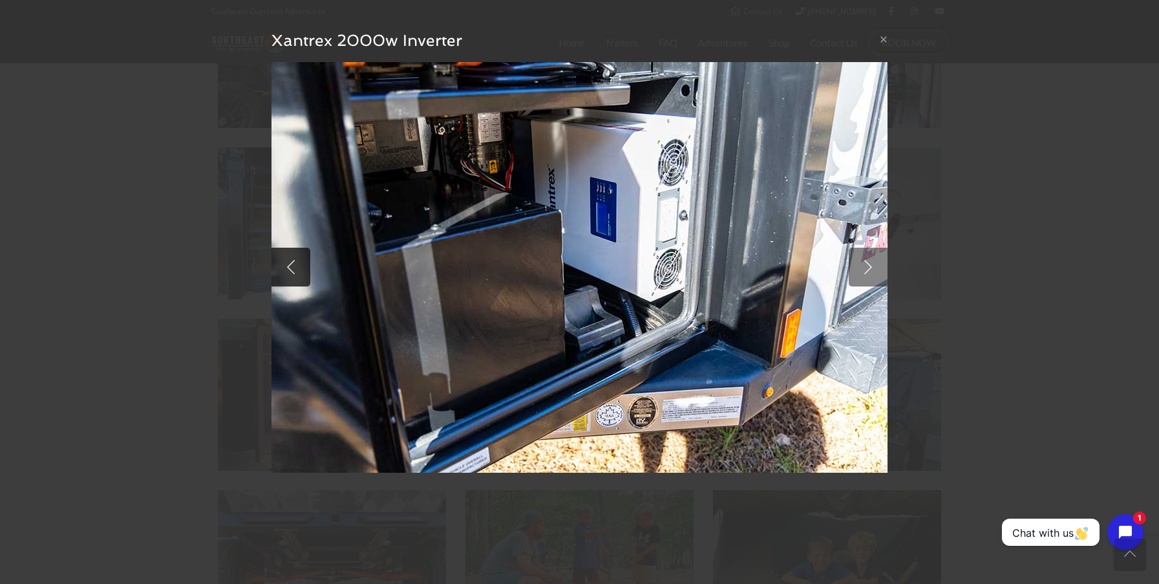
click at [293, 266] on link at bounding box center [290, 267] width 39 height 39
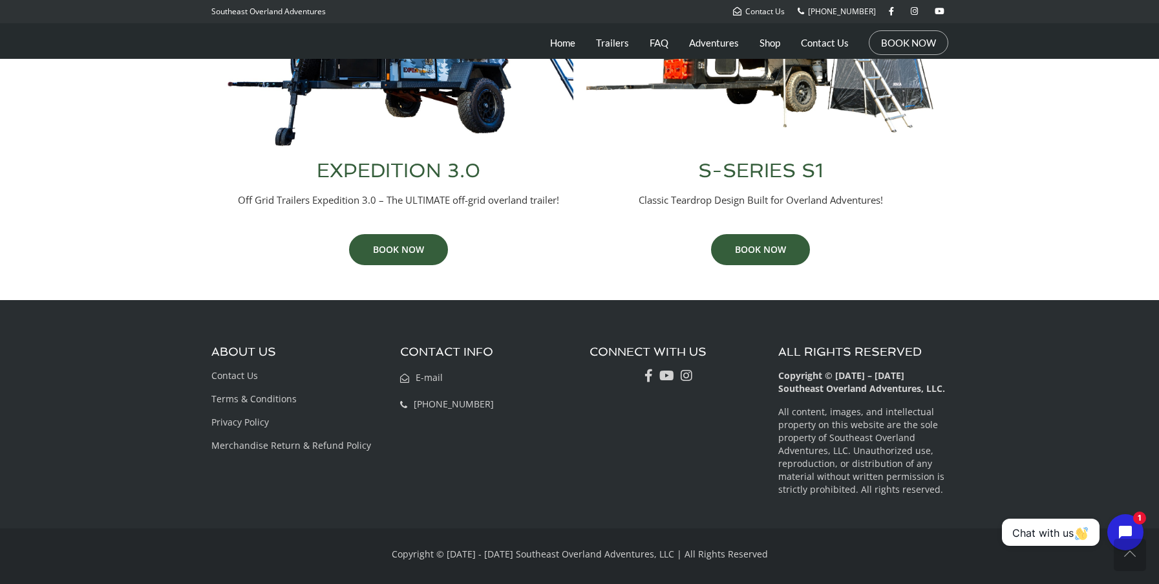
scroll to position [684, 0]
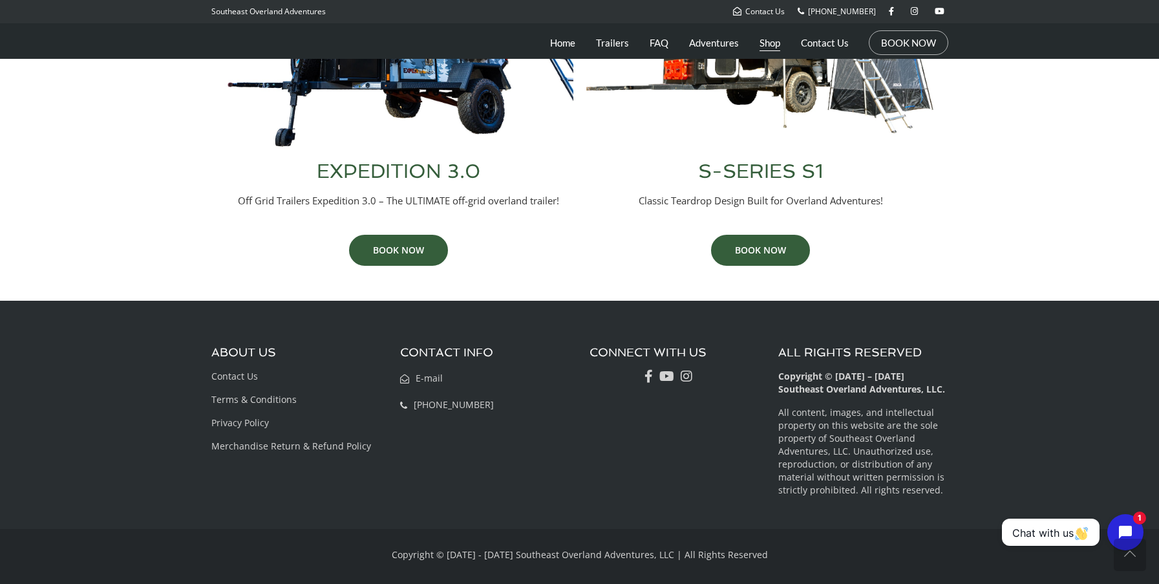
click at [769, 41] on link "Shop" at bounding box center [769, 43] width 21 height 32
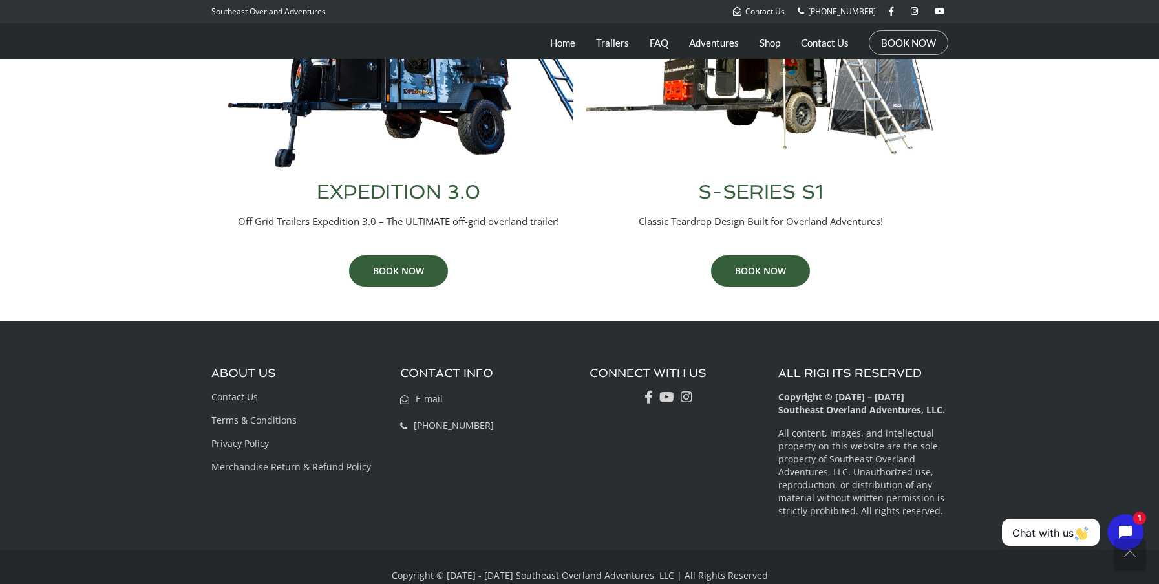
scroll to position [661, 0]
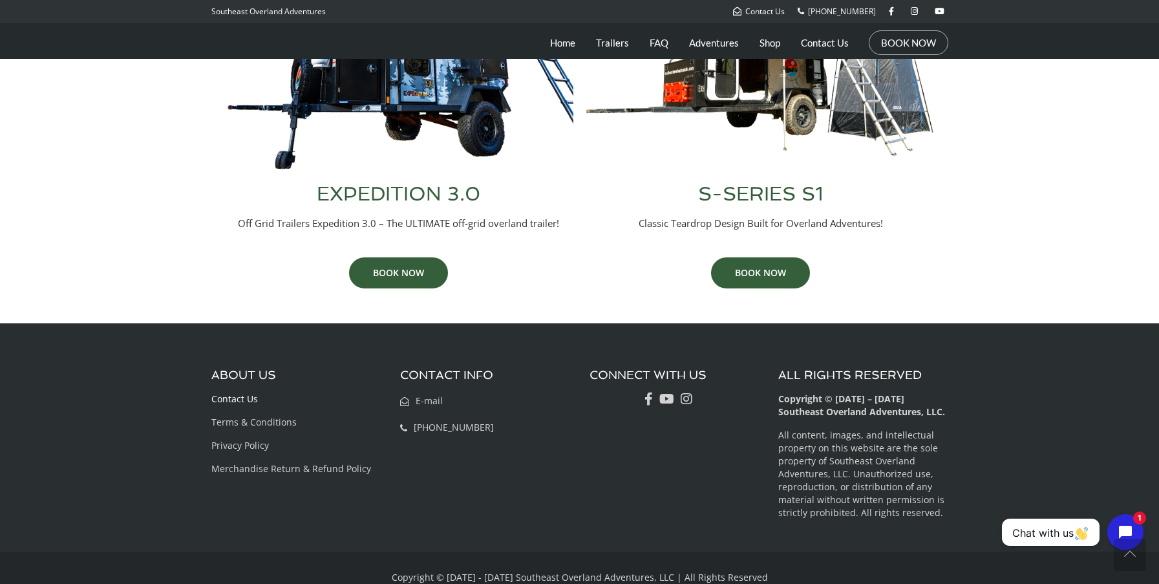
click at [244, 400] on link "Contact Us" at bounding box center [234, 398] width 47 height 12
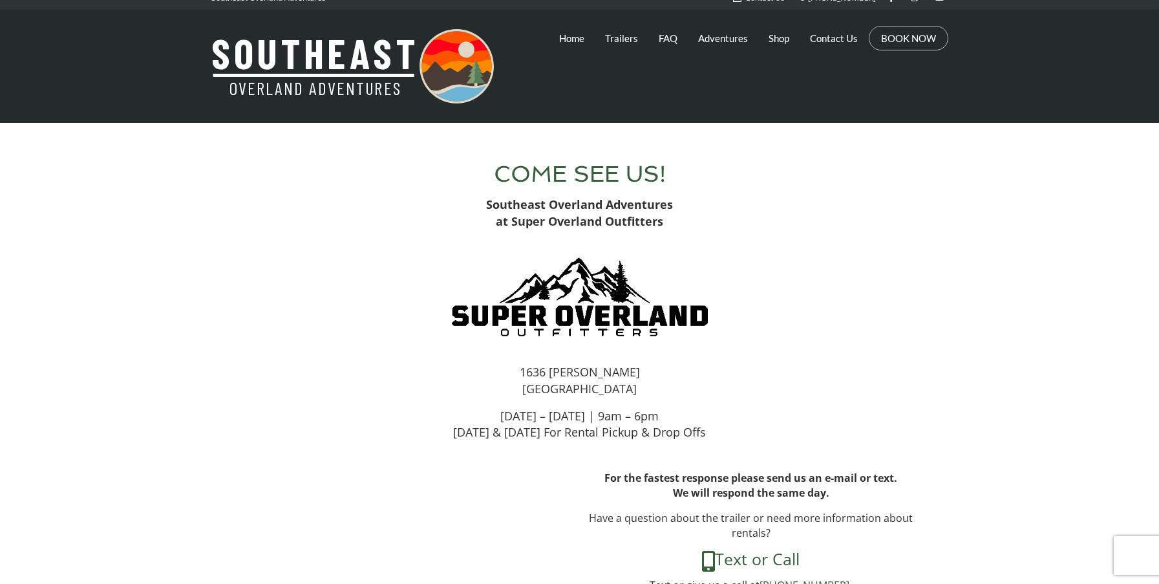
scroll to position [19, 0]
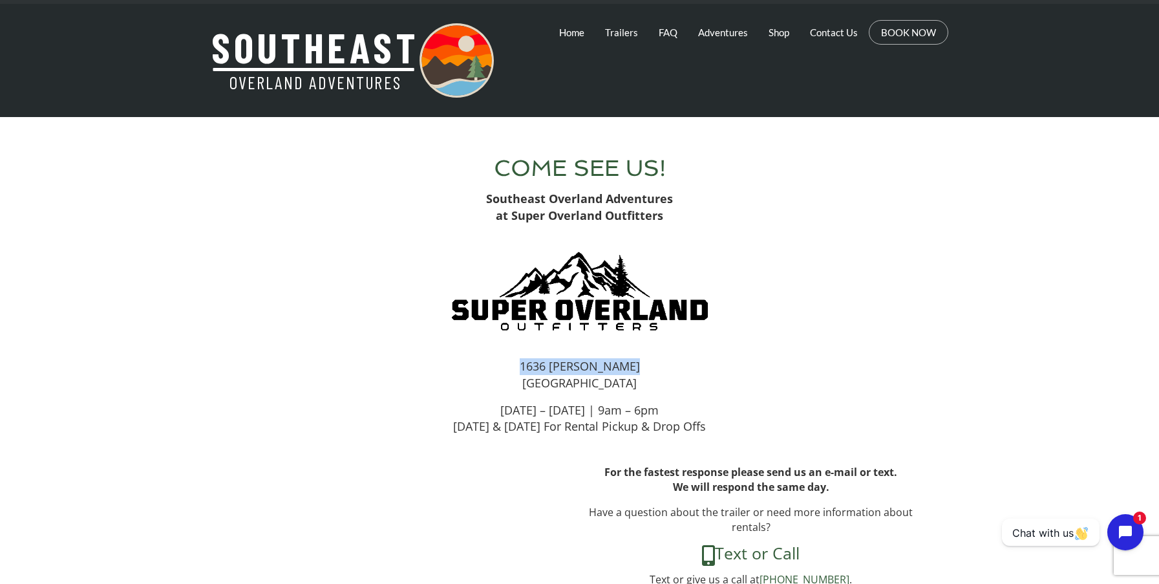
drag, startPoint x: 635, startPoint y: 364, endPoint x: 526, endPoint y: 367, distance: 109.9
click at [526, 367] on p "[STREET_ADDRESS][PERSON_NAME]" at bounding box center [579, 374] width 685 height 33
copy p "1636 [PERSON_NAME]"
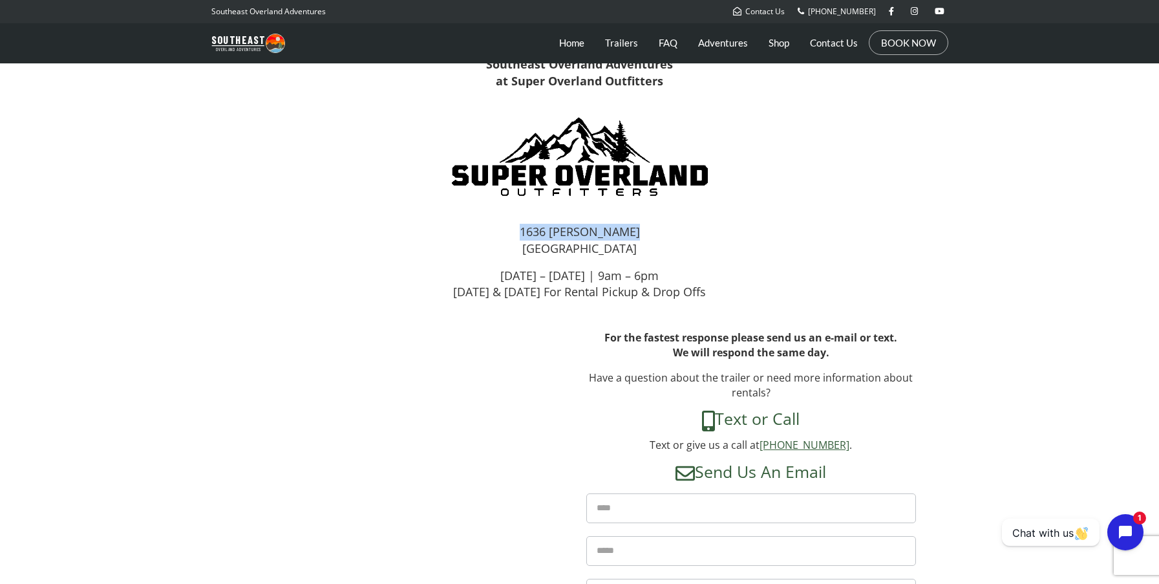
scroll to position [153, 0]
